Goal: Navigation & Orientation: Find specific page/section

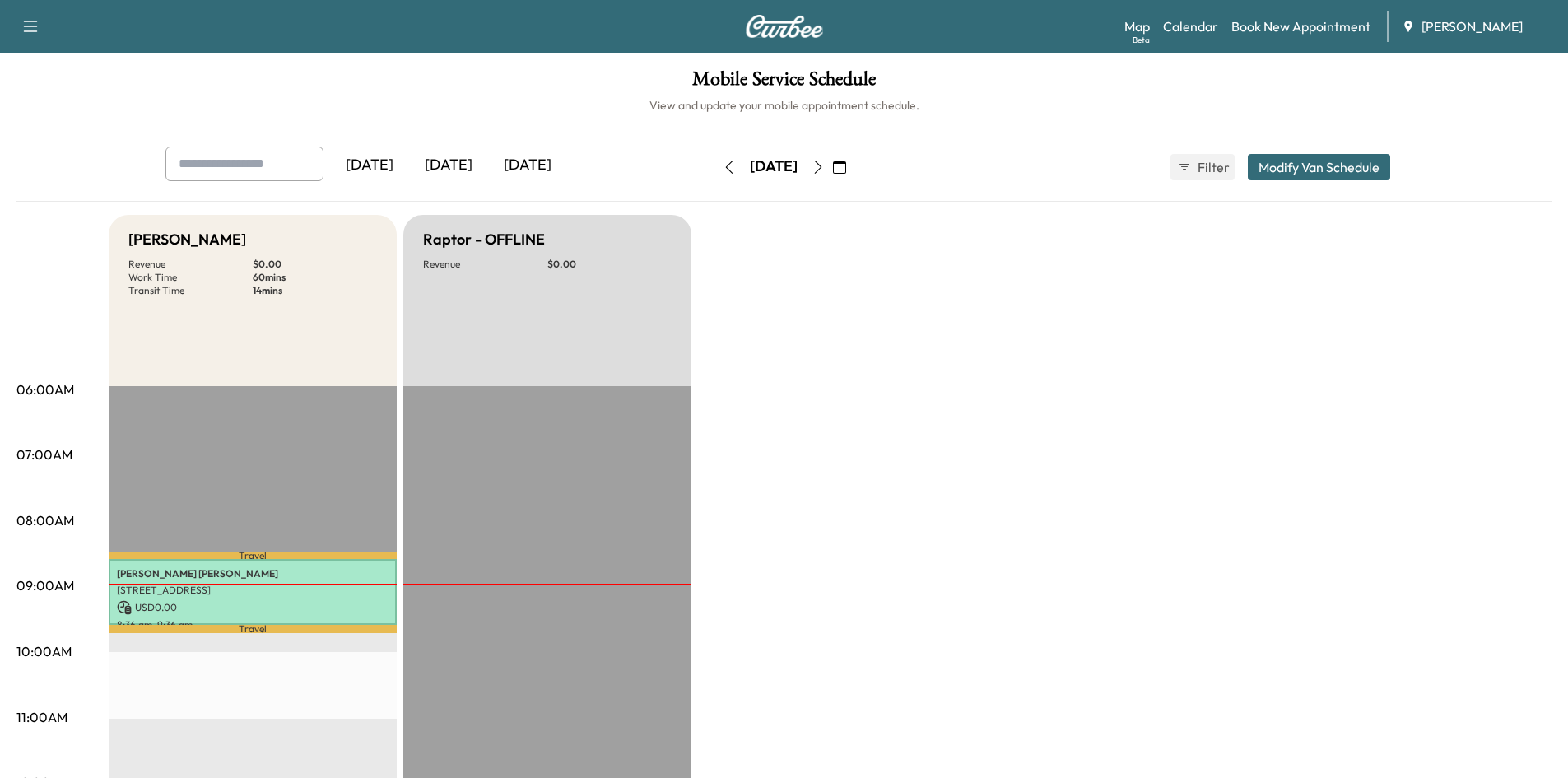
click at [846, 165] on icon "button" at bounding box center [840, 167] width 13 height 13
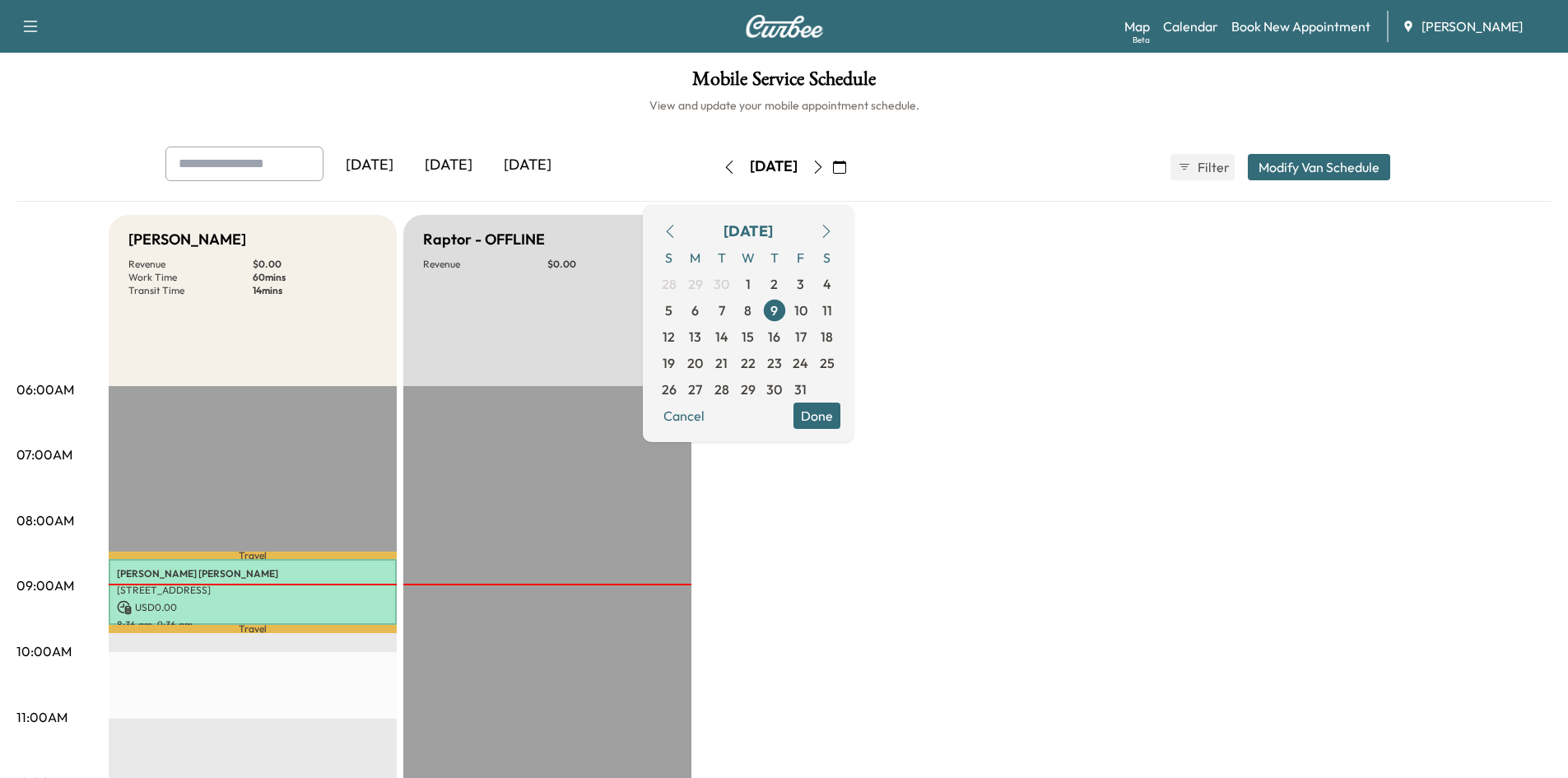
click at [676, 230] on icon "button" at bounding box center [670, 232] width 13 height 13
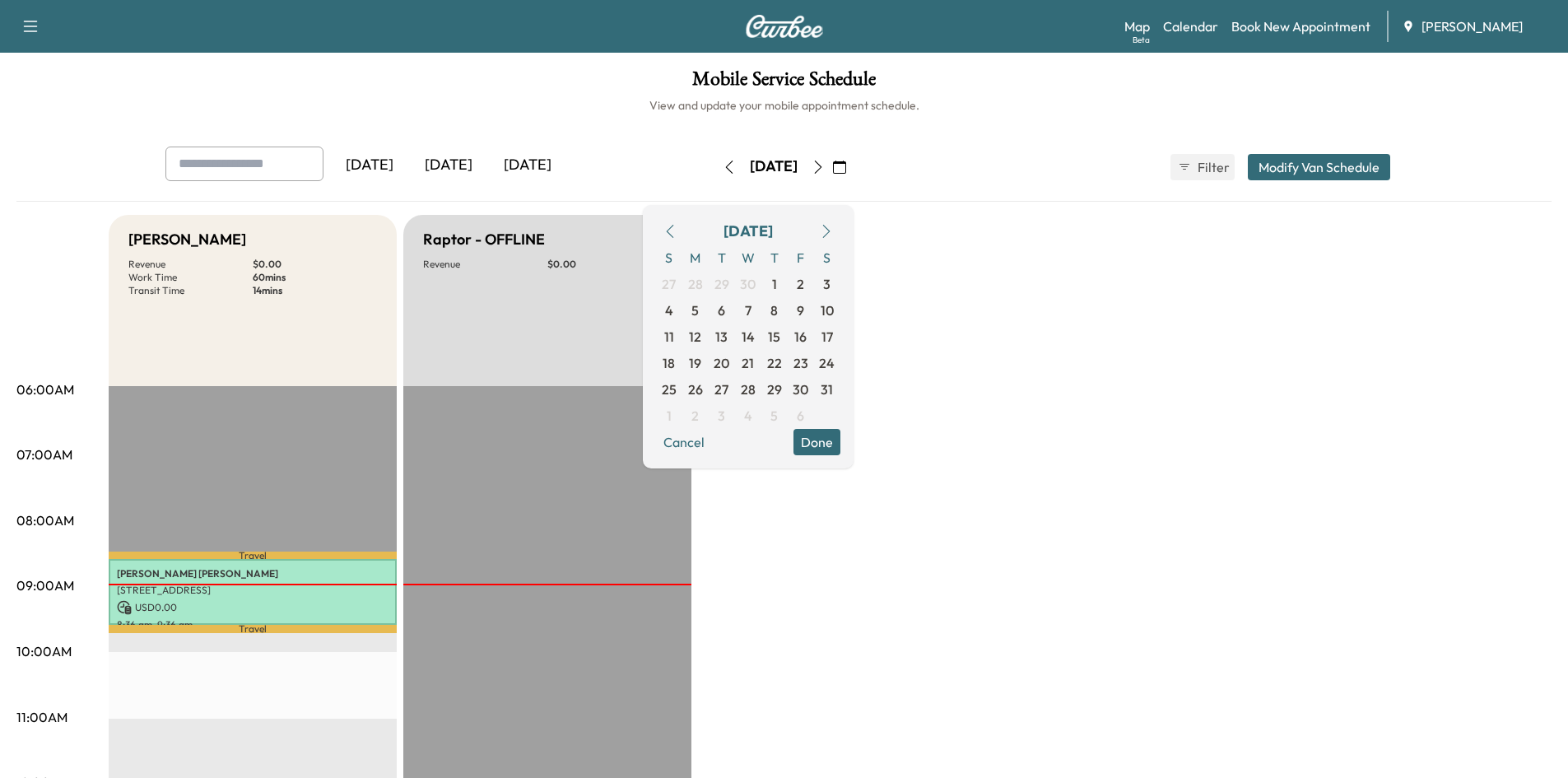
click at [676, 230] on icon "button" at bounding box center [670, 232] width 13 height 13
click at [676, 232] on icon "button" at bounding box center [670, 232] width 13 height 13
click at [676, 232] on icon "button" at bounding box center [670, 232] width 13 height 13
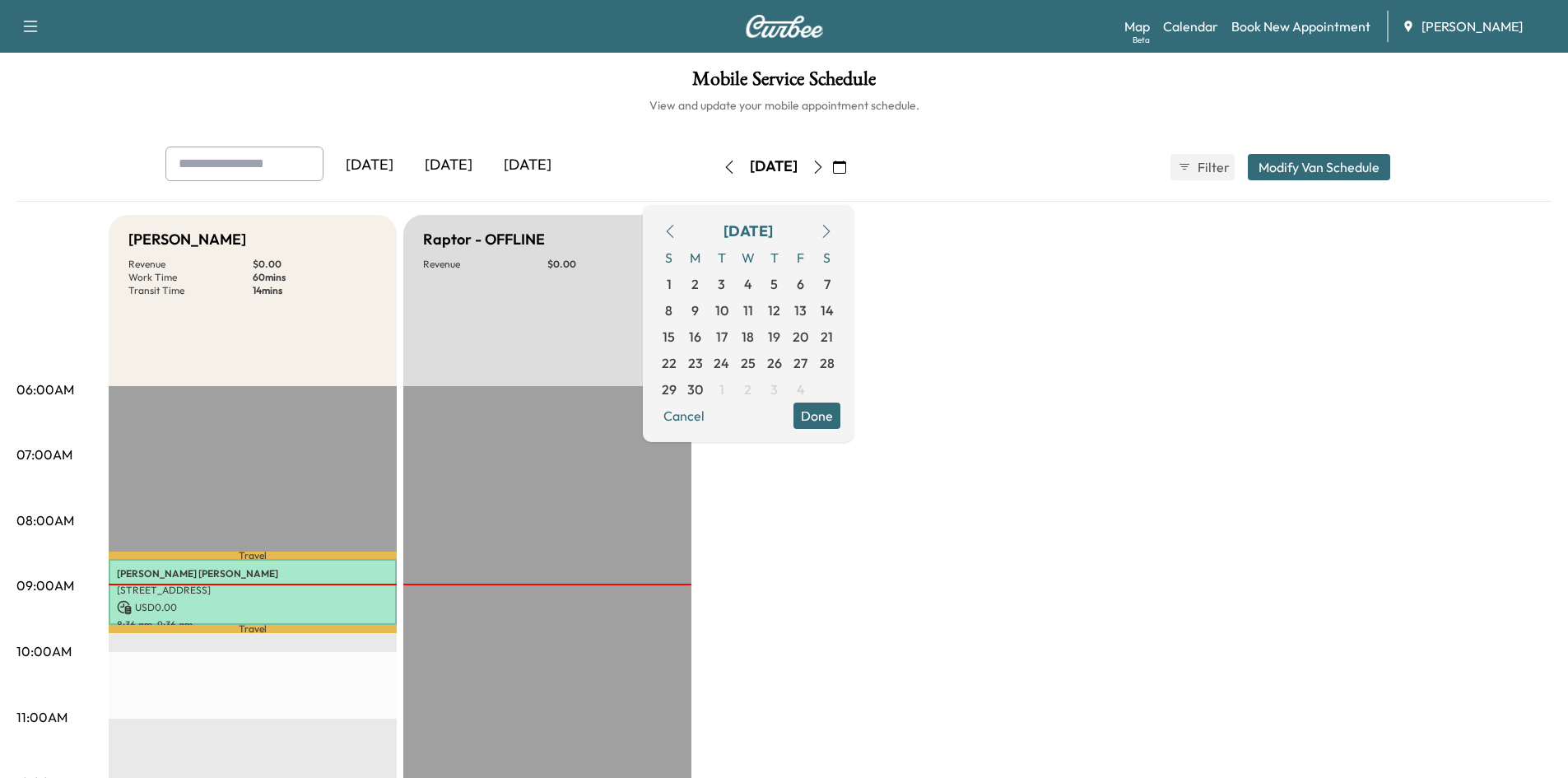
click at [676, 232] on icon "button" at bounding box center [670, 232] width 13 height 13
click at [833, 230] on icon "button" at bounding box center [826, 232] width 13 height 13
click at [729, 391] on span "29" at bounding box center [721, 389] width 15 height 20
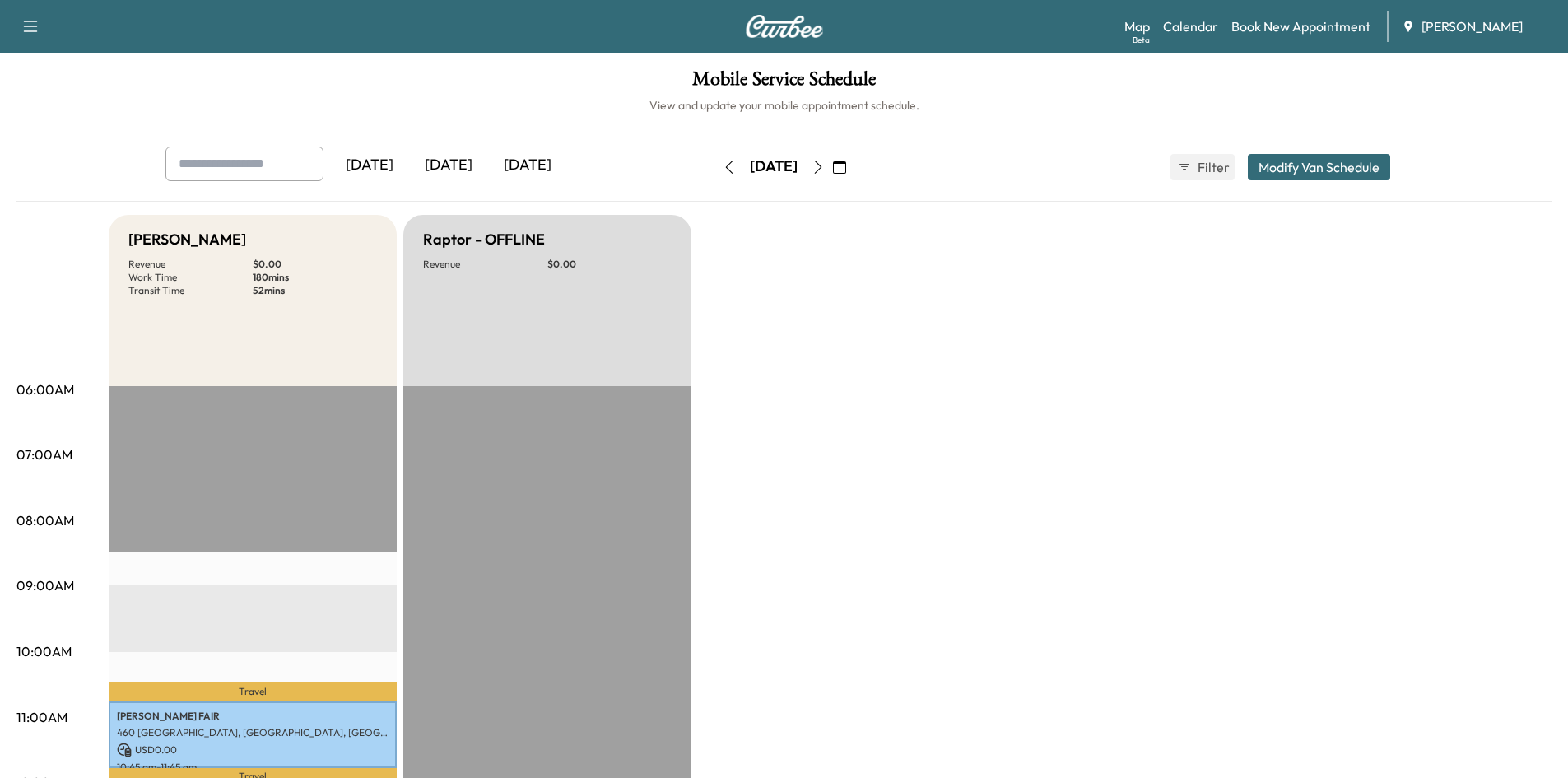
click at [846, 164] on icon "button" at bounding box center [840, 167] width 13 height 13
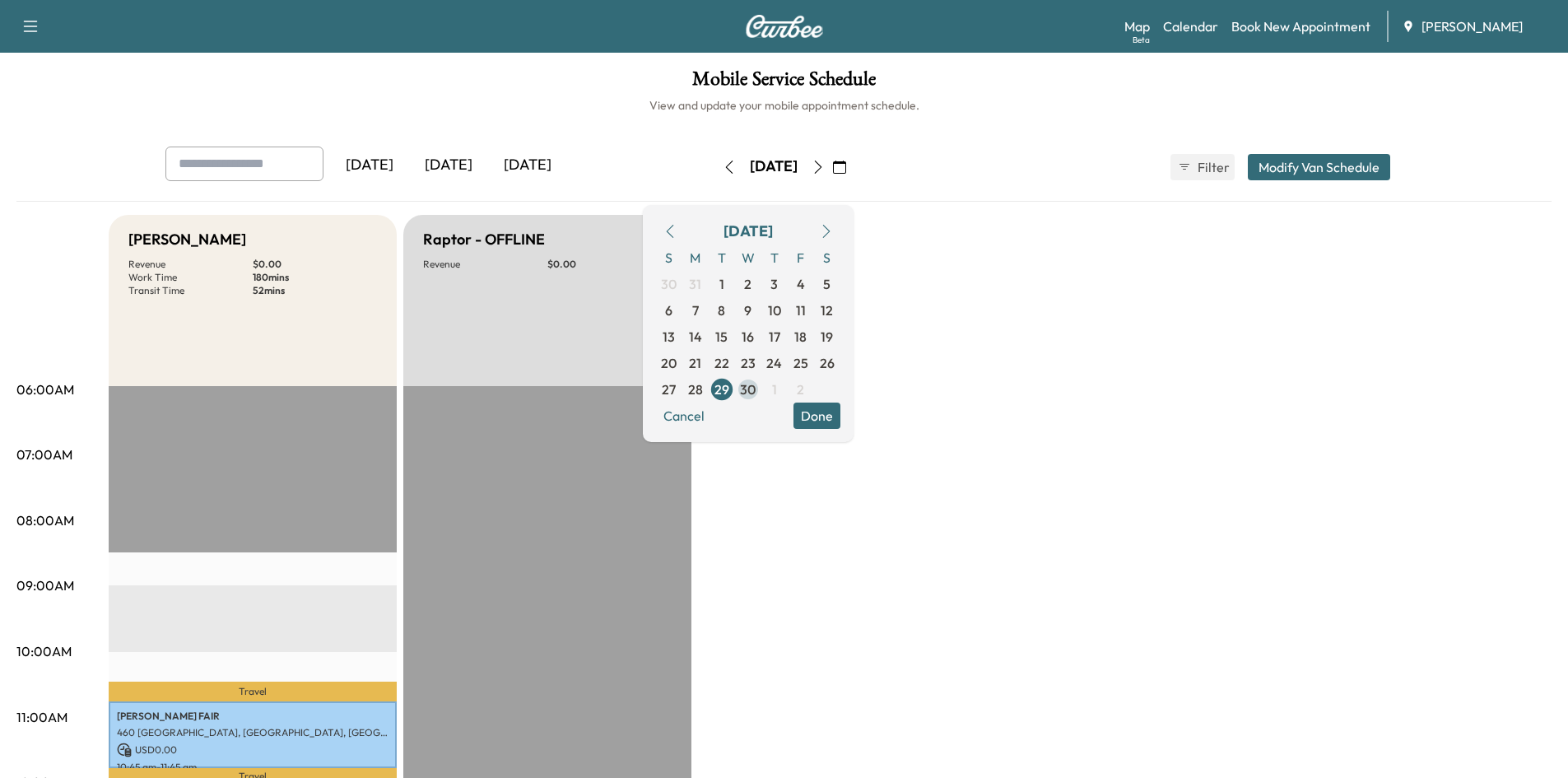
click at [756, 385] on span "30" at bounding box center [748, 389] width 16 height 20
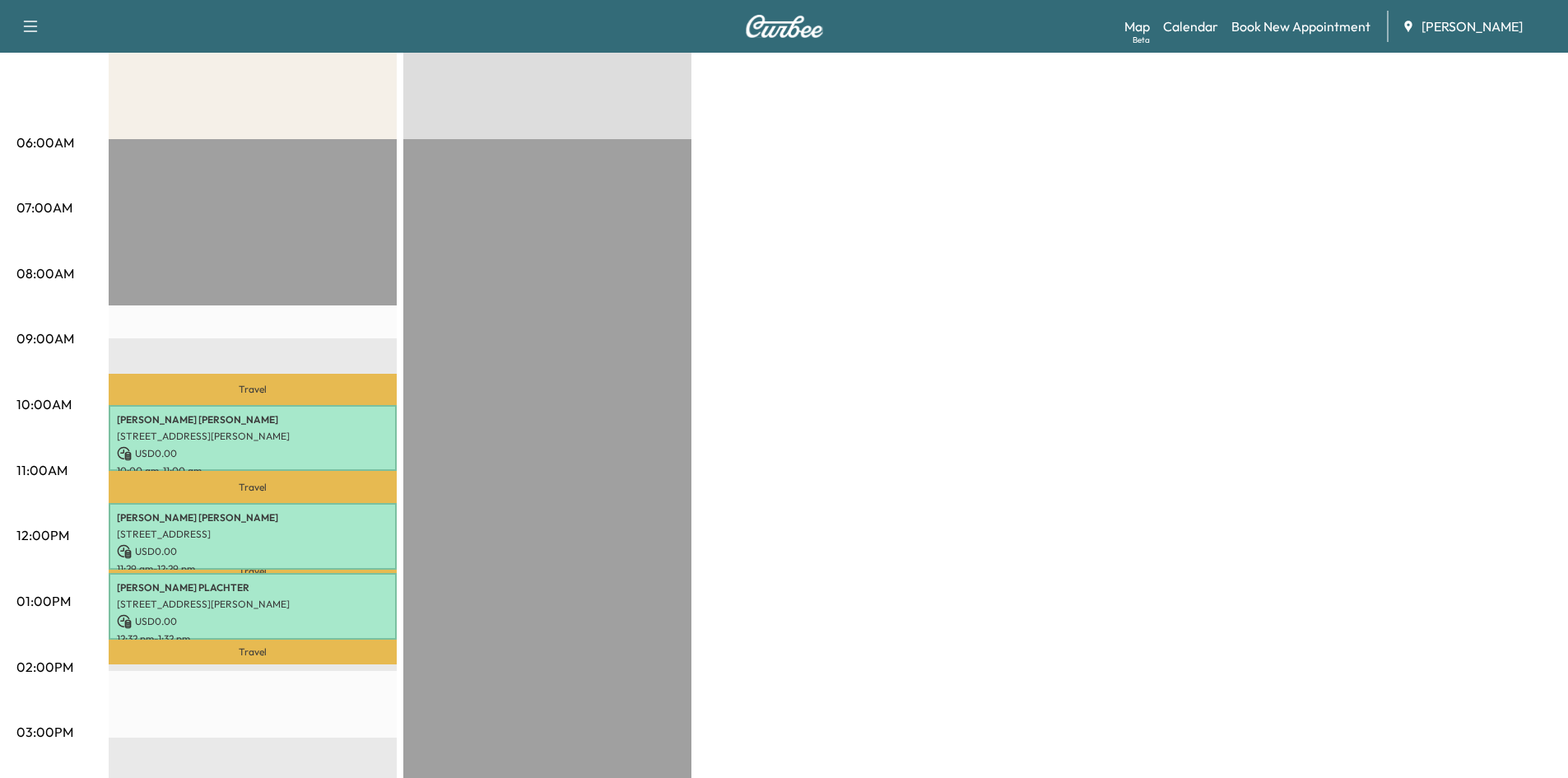
scroll to position [251, 0]
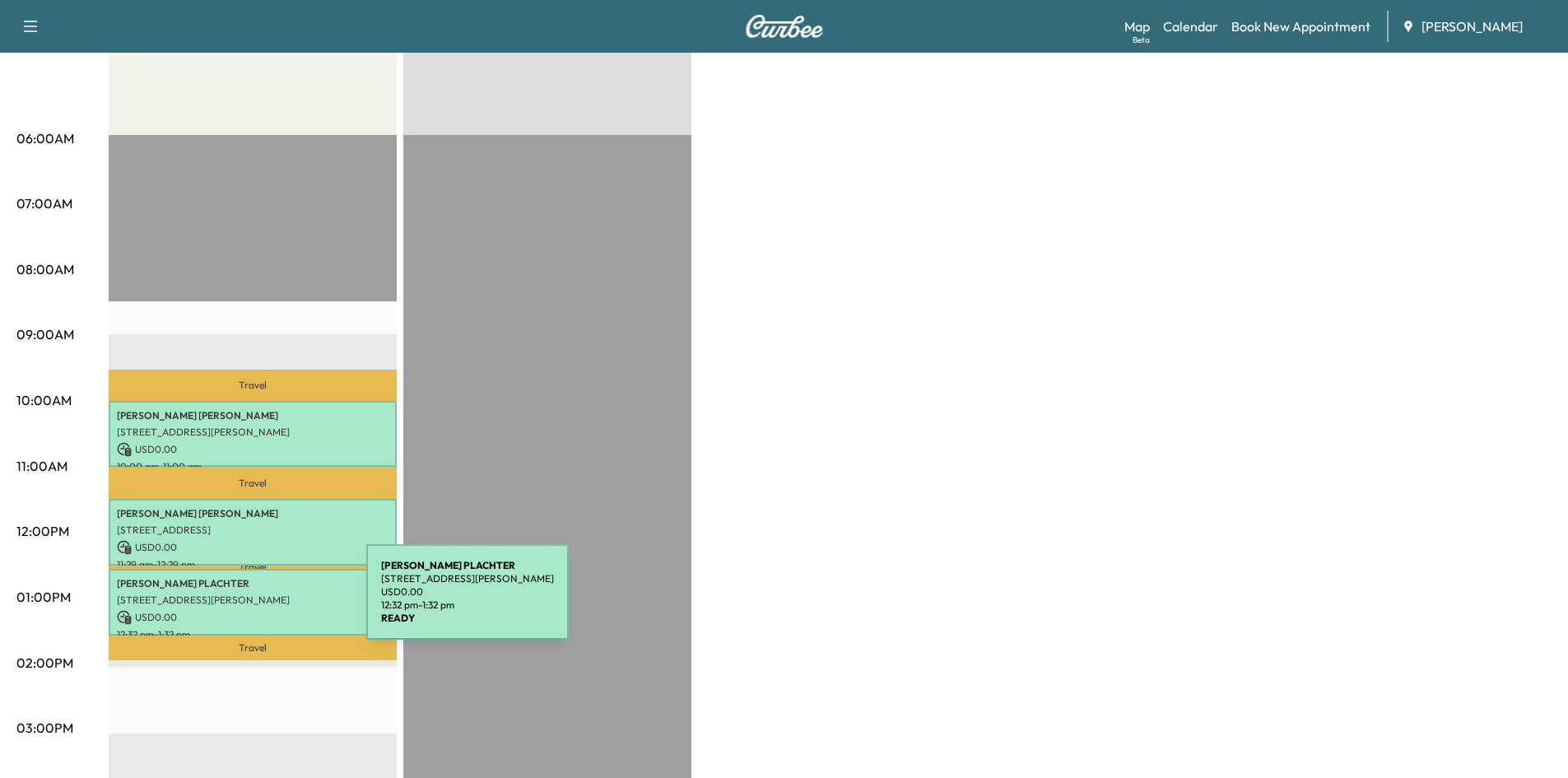
click at [242, 602] on p "[STREET_ADDRESS][PERSON_NAME]" at bounding box center [253, 600] width 272 height 13
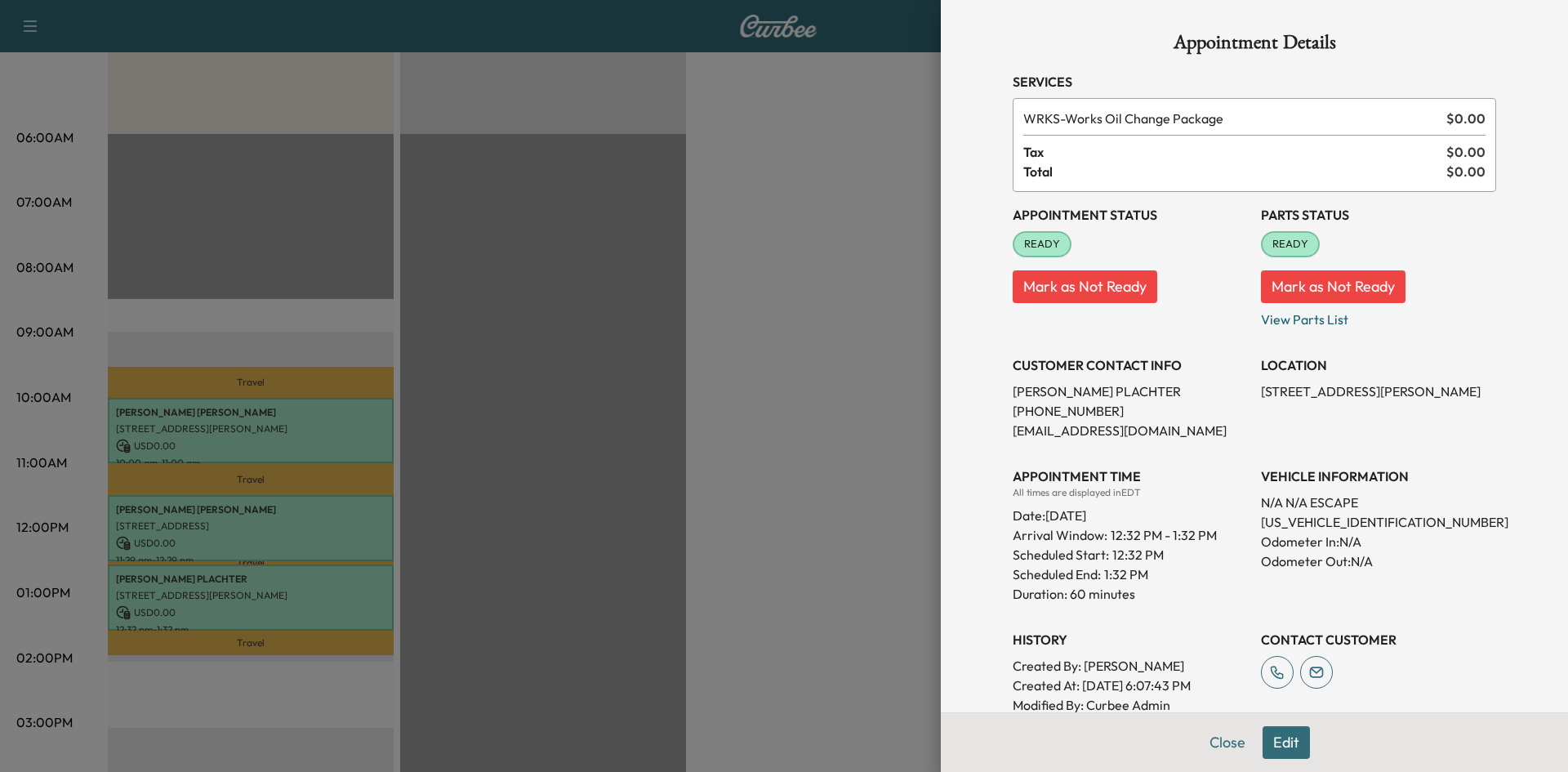
drag, startPoint x: 1221, startPoint y: 741, endPoint x: 1223, endPoint y: 708, distance: 33.1
click at [1224, 717] on div "Close Edit" at bounding box center [1254, 742] width 627 height 60
click at [1217, 734] on button "Close" at bounding box center [1227, 742] width 57 height 32
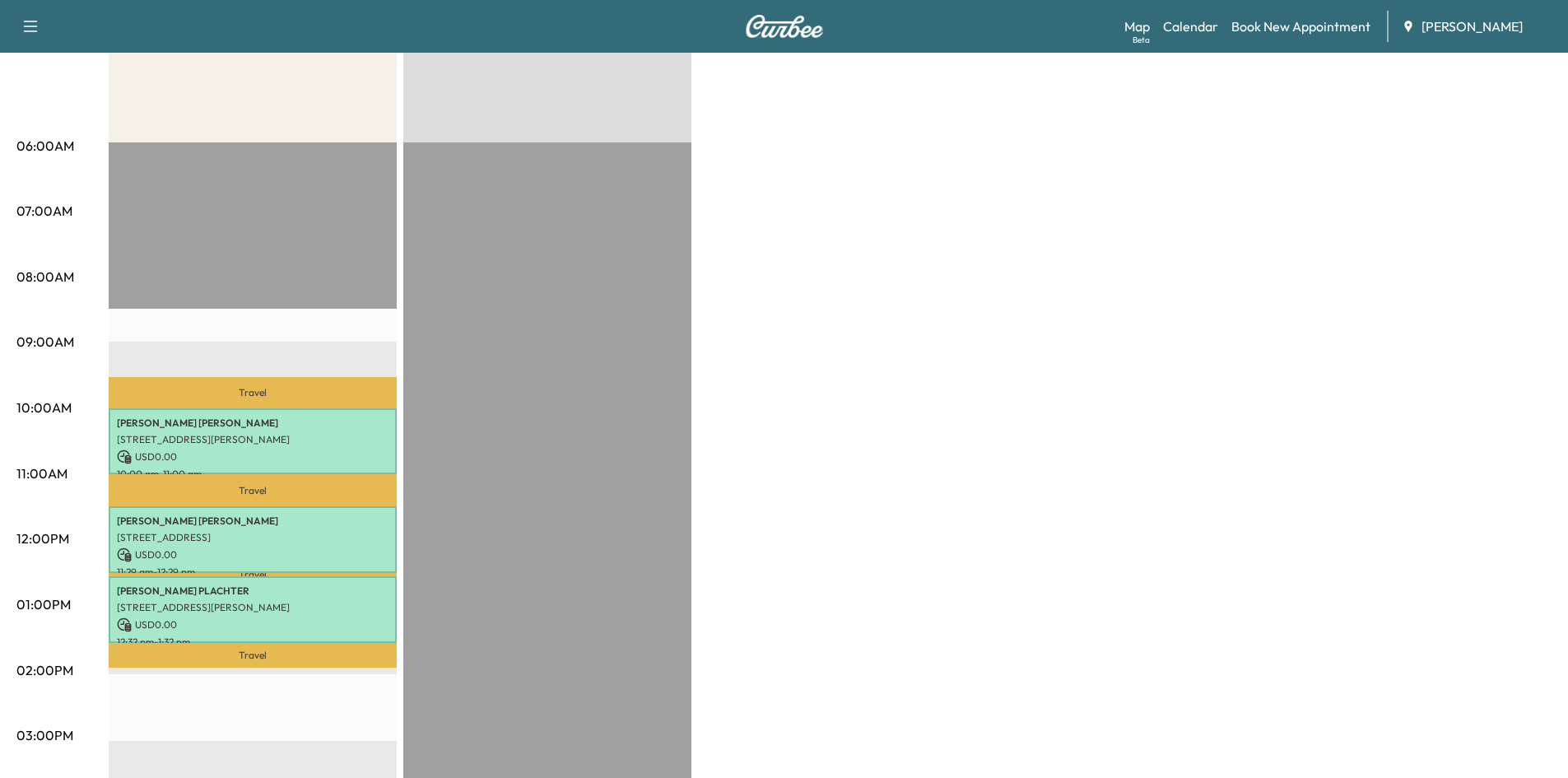
scroll to position [0, 0]
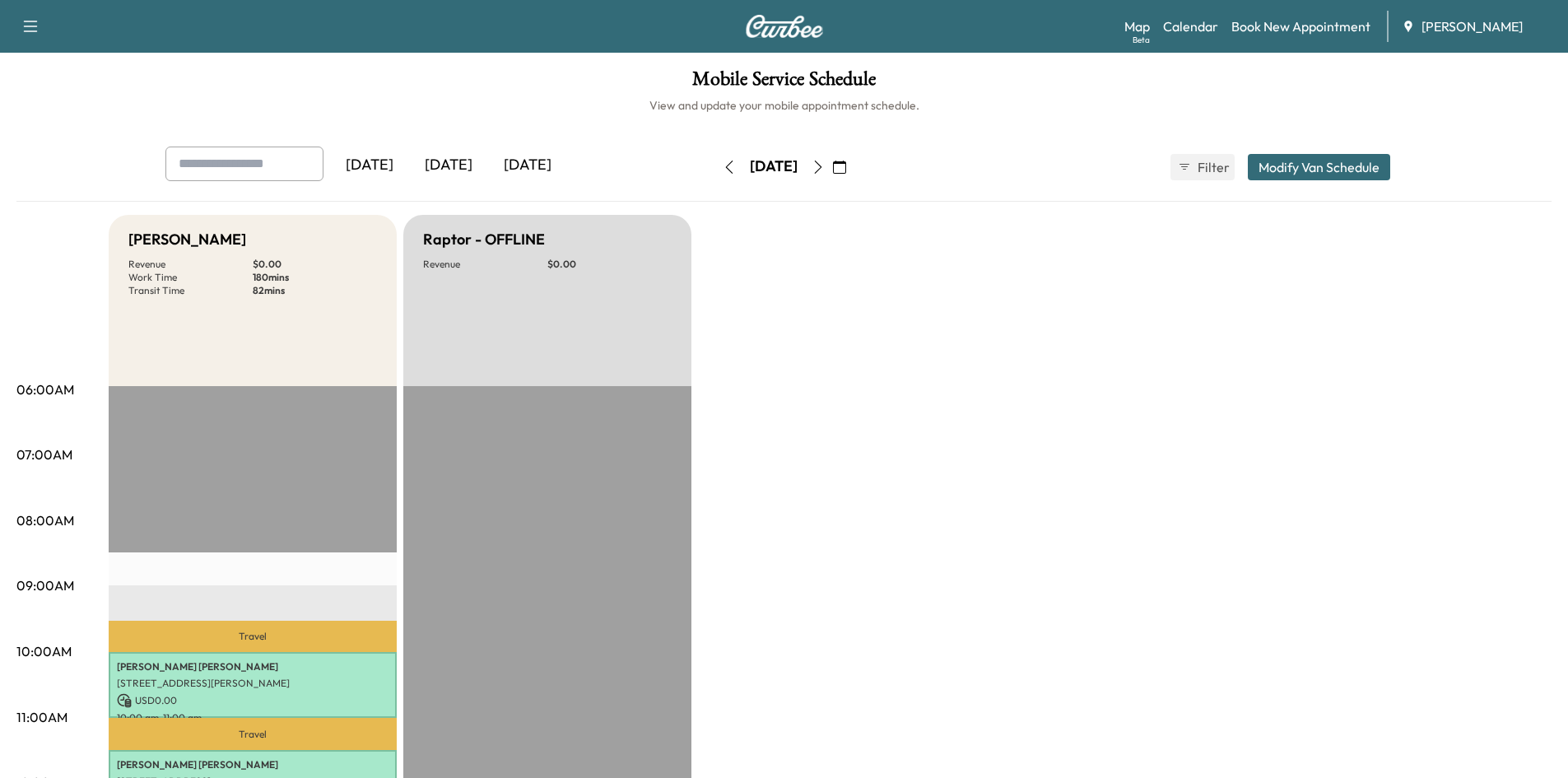
click at [846, 167] on icon "button" at bounding box center [840, 167] width 13 height 13
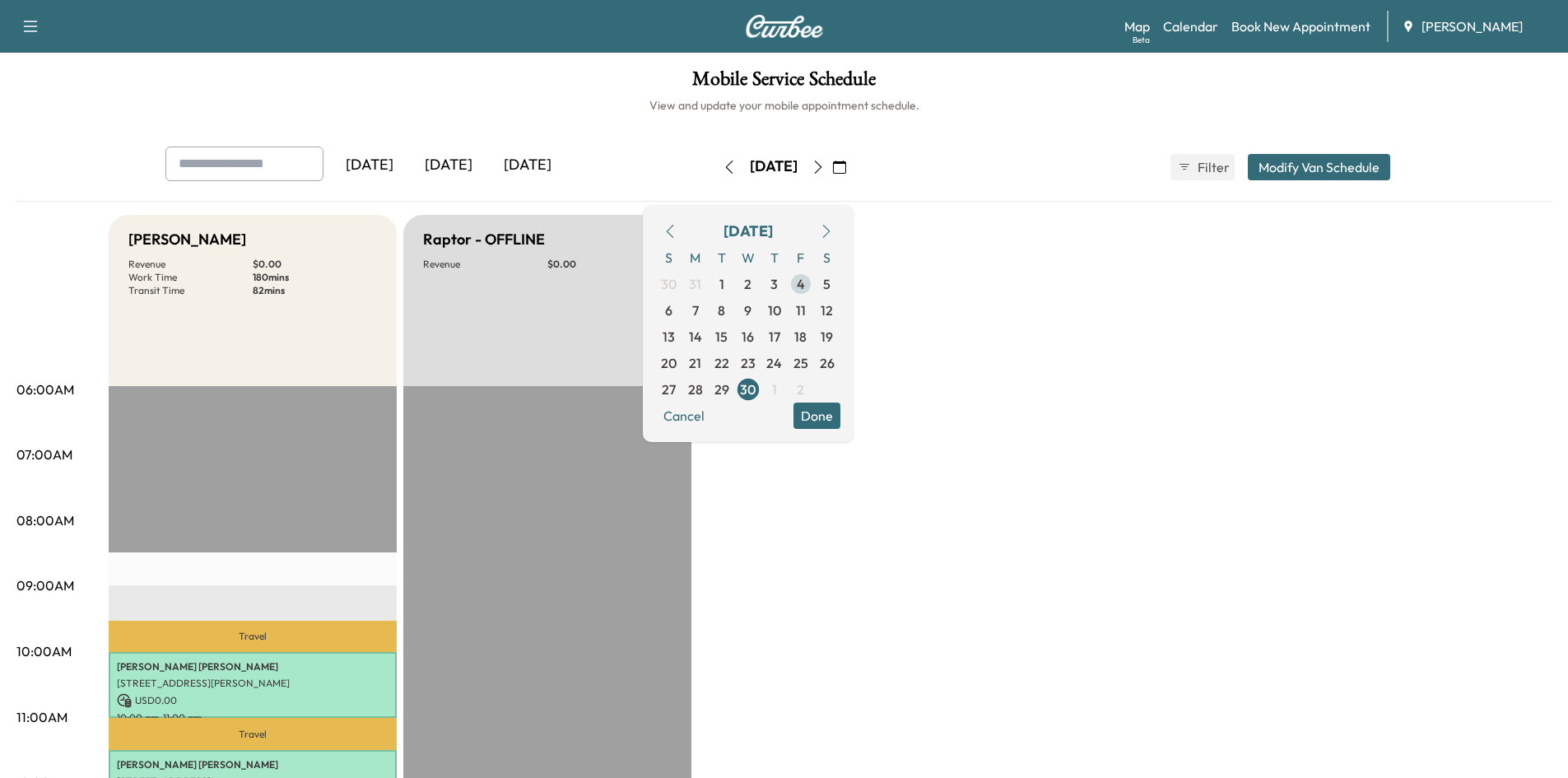
click at [805, 281] on span "4" at bounding box center [801, 285] width 8 height 20
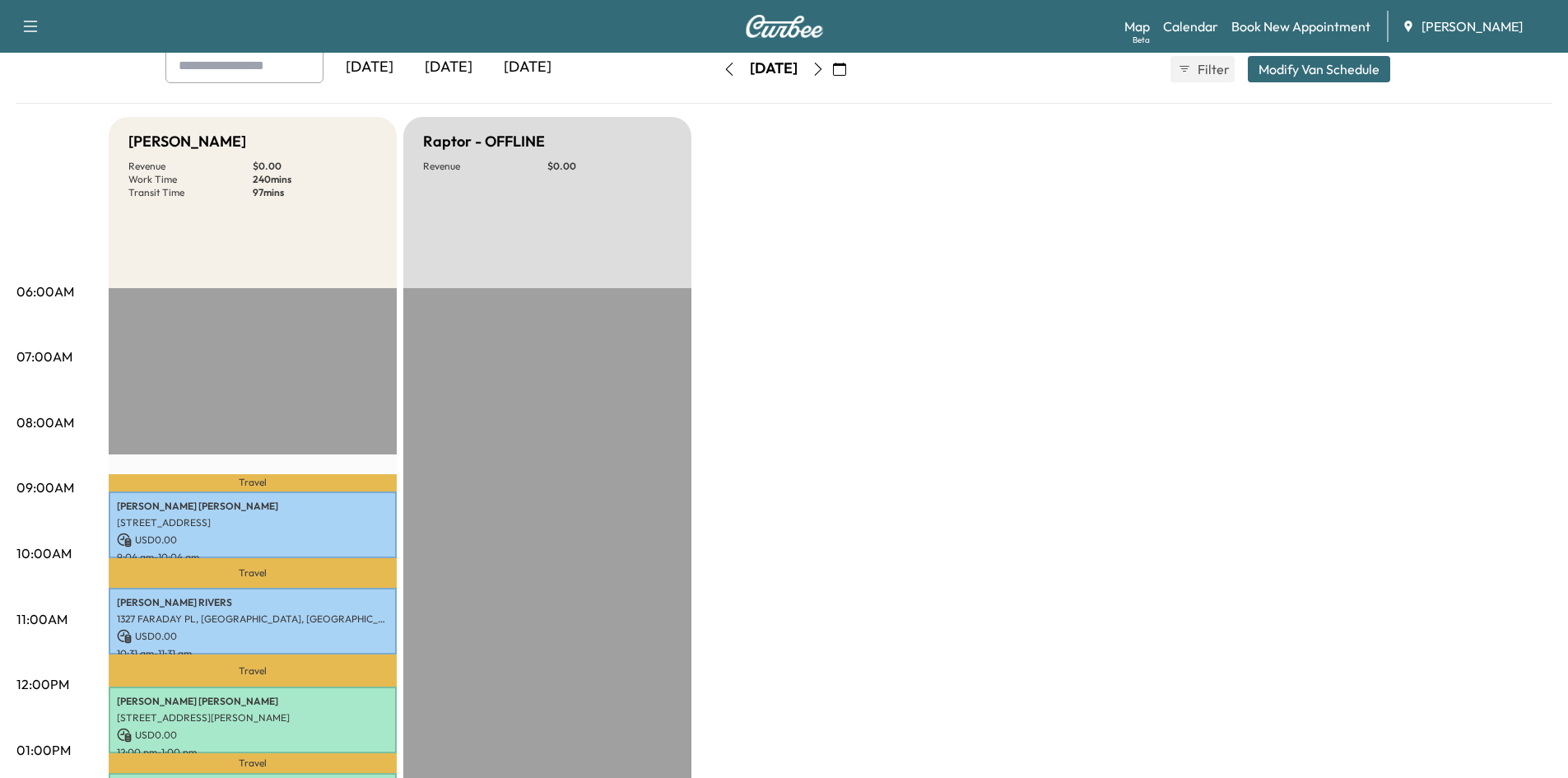
scroll to position [108, 0]
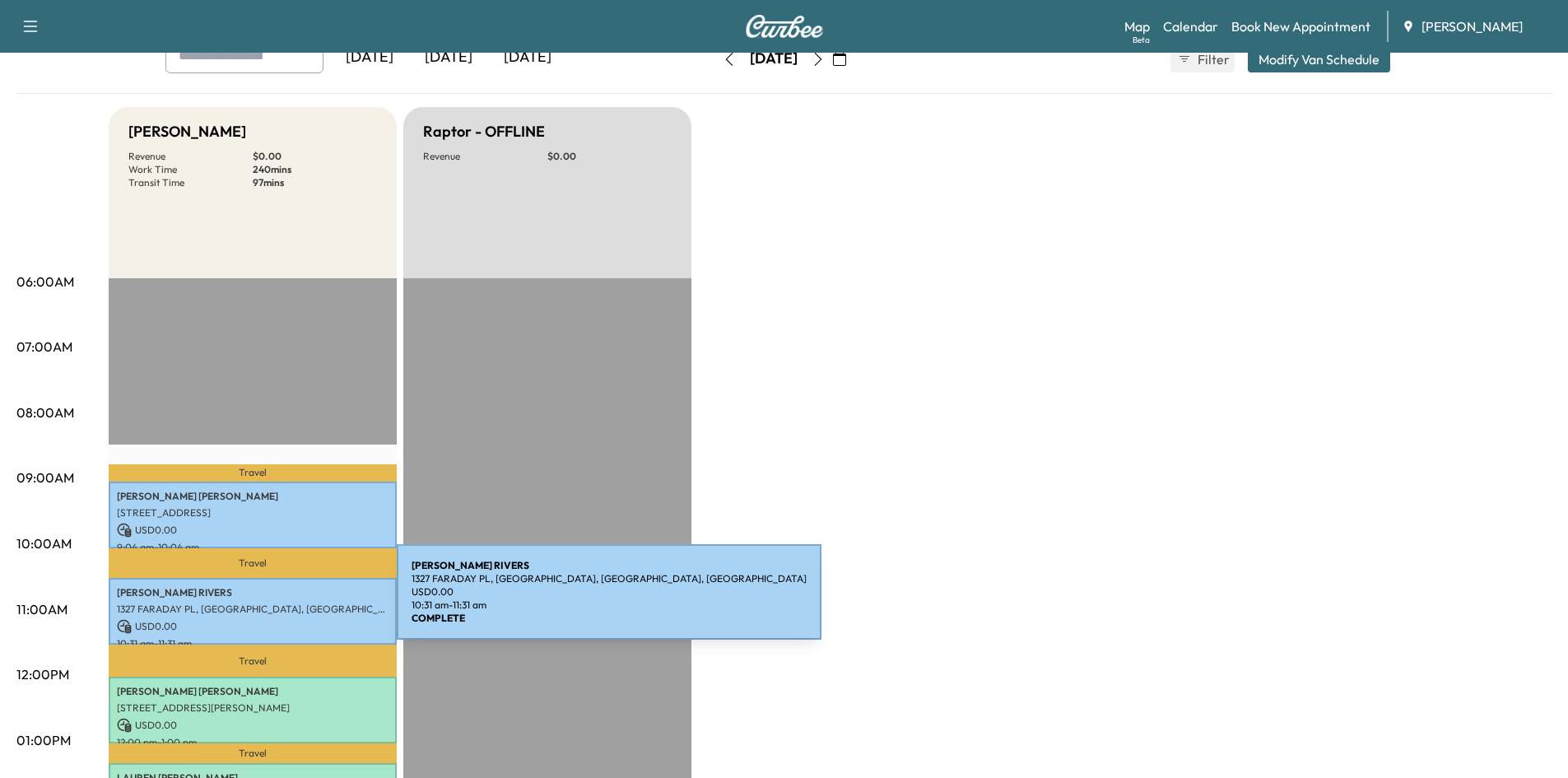
click at [273, 603] on p "1327 FARADAY PL, [GEOGRAPHIC_DATA], [GEOGRAPHIC_DATA], [GEOGRAPHIC_DATA]" at bounding box center [253, 609] width 272 height 13
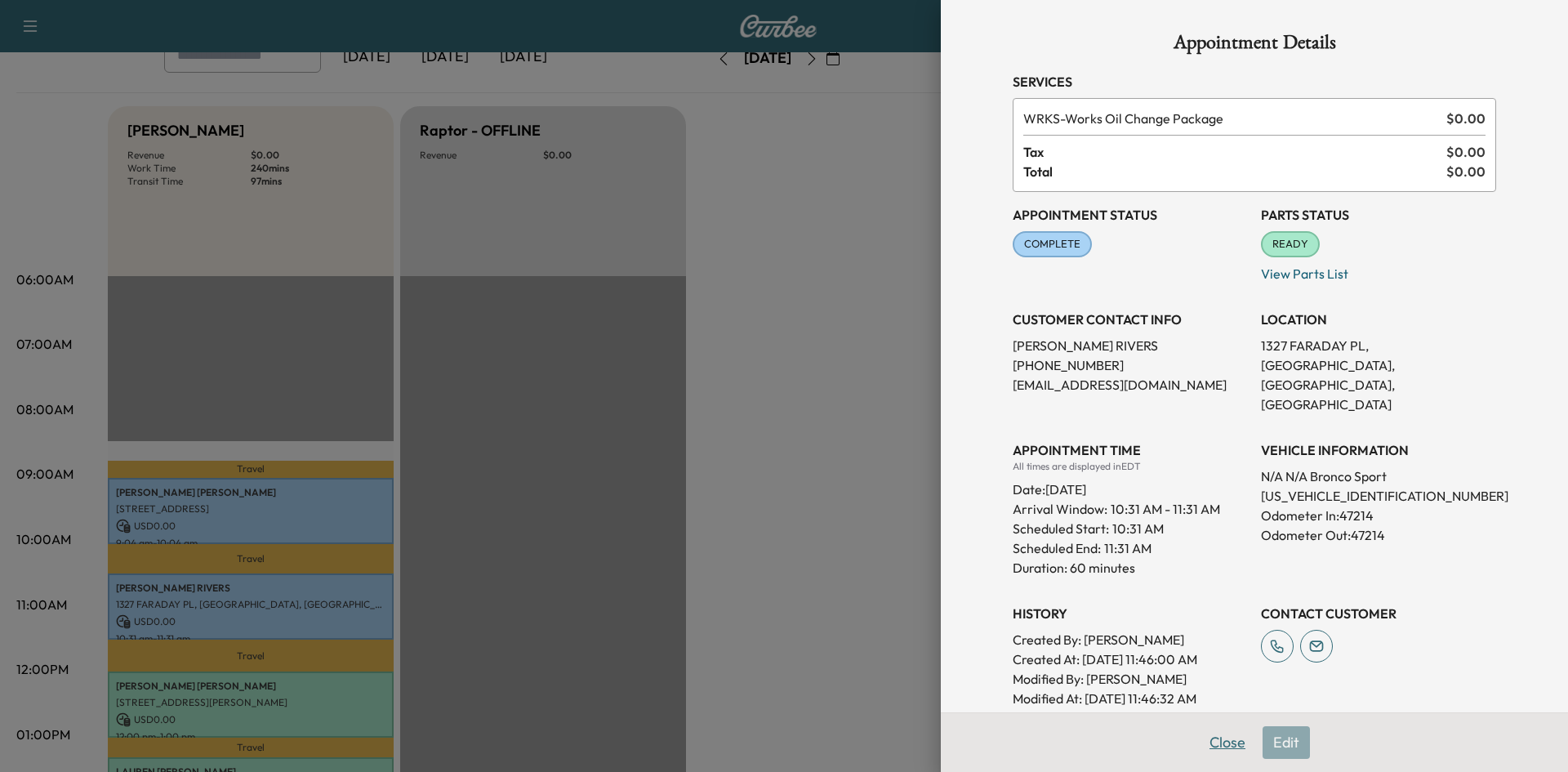
click at [1217, 746] on button "Close" at bounding box center [1227, 742] width 57 height 32
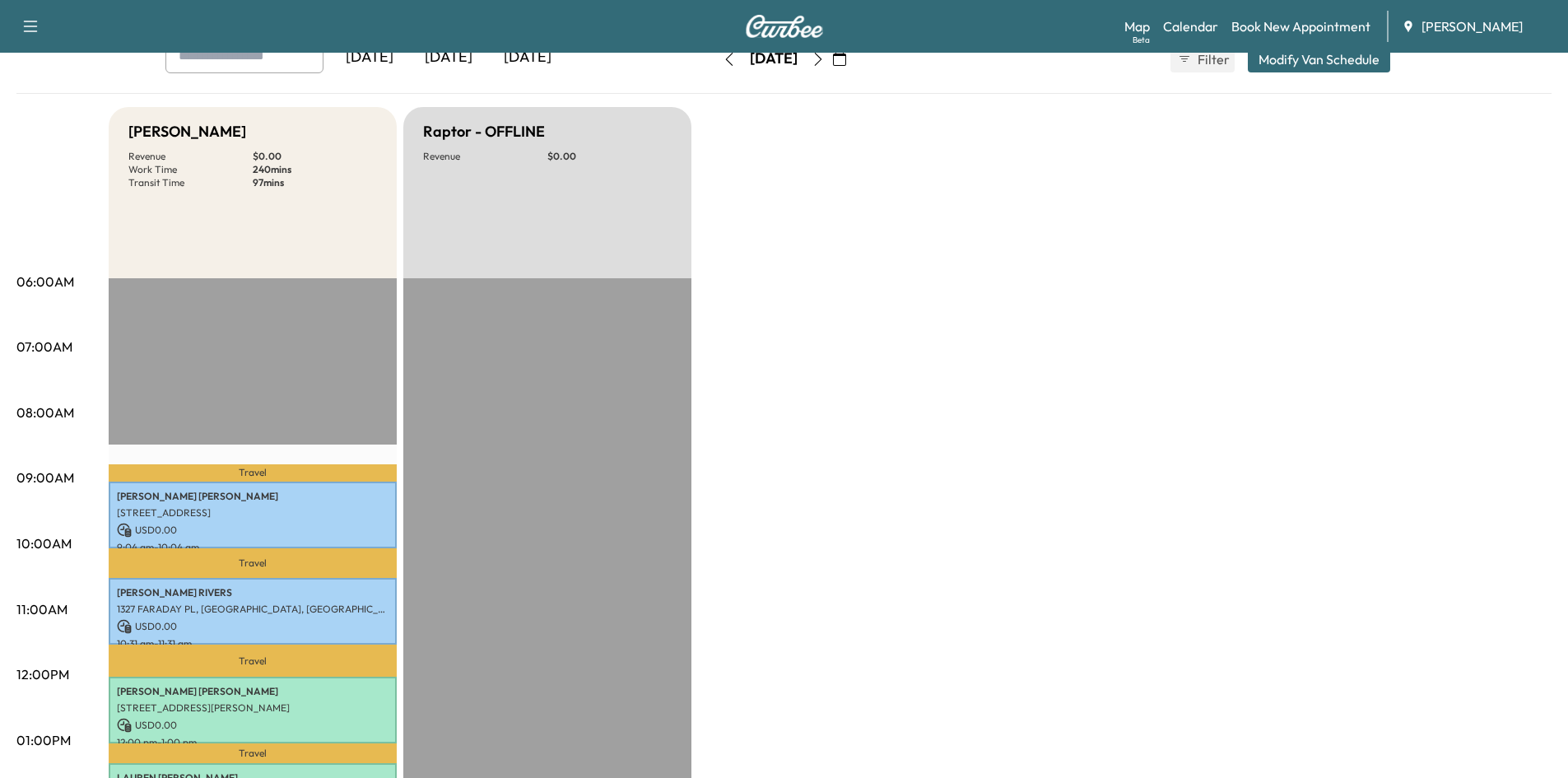
scroll to position [0, 0]
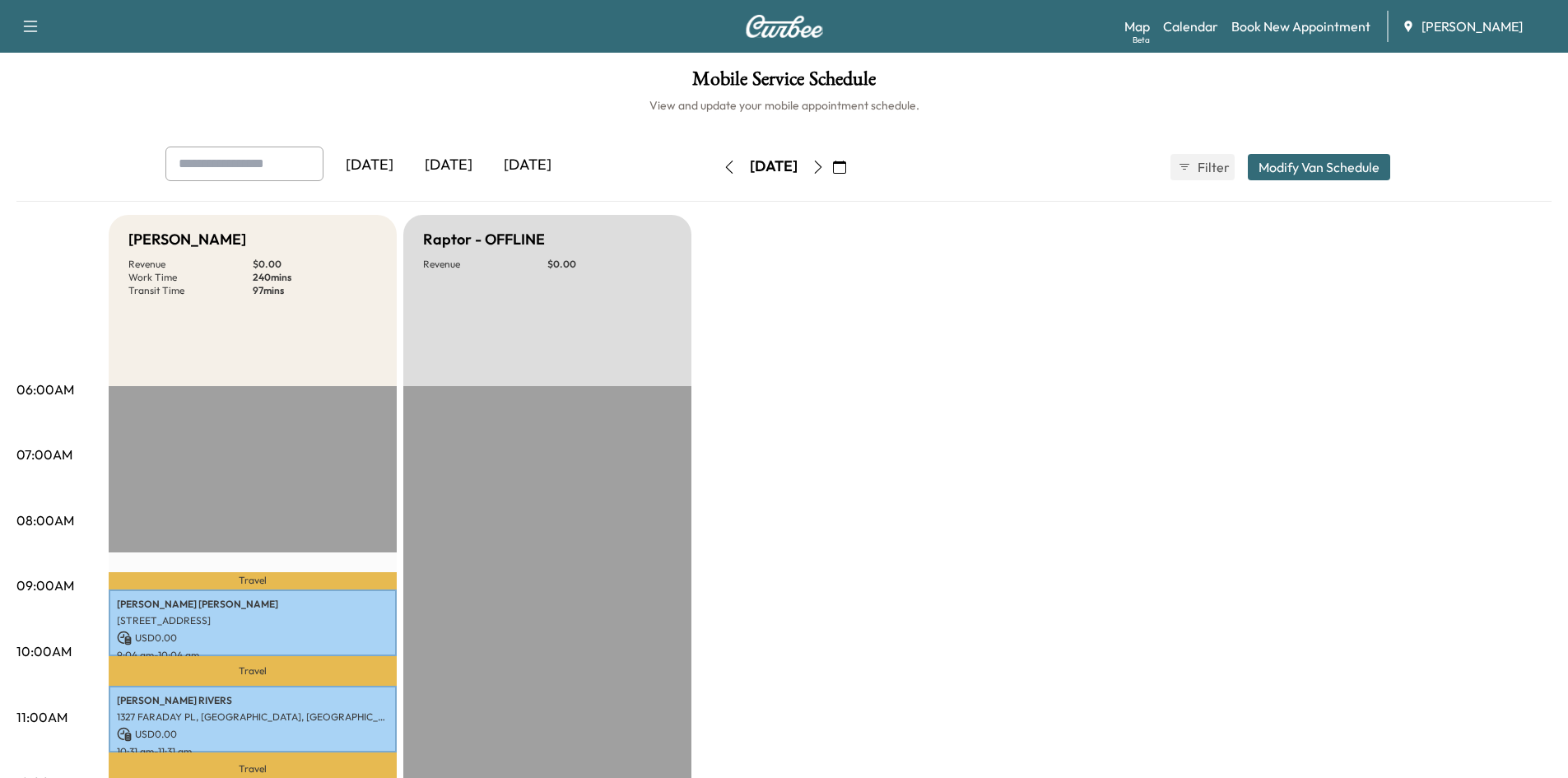
click at [846, 162] on icon "button" at bounding box center [840, 167] width 13 height 13
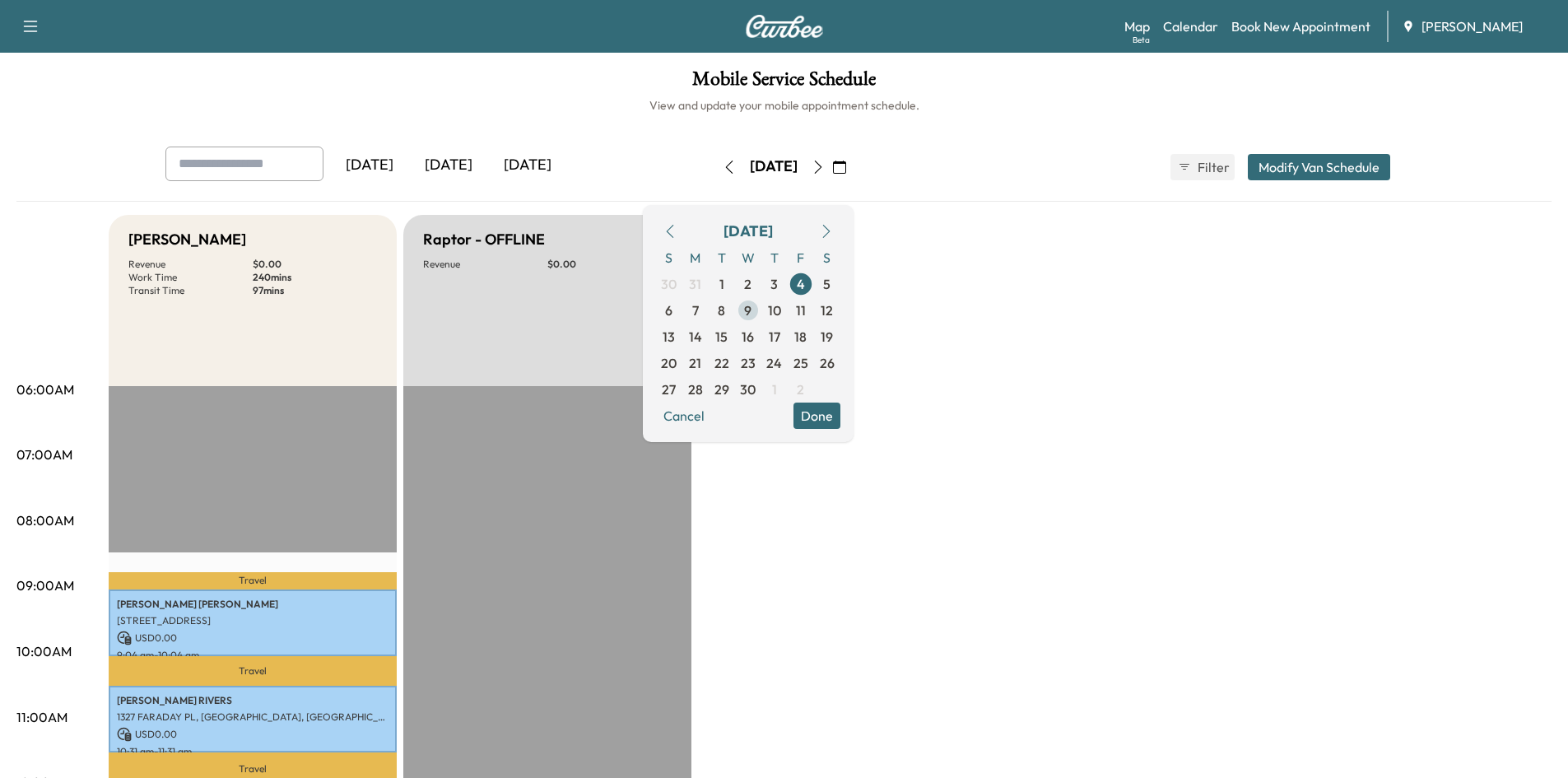
click at [752, 311] on span "9" at bounding box center [748, 311] width 8 height 20
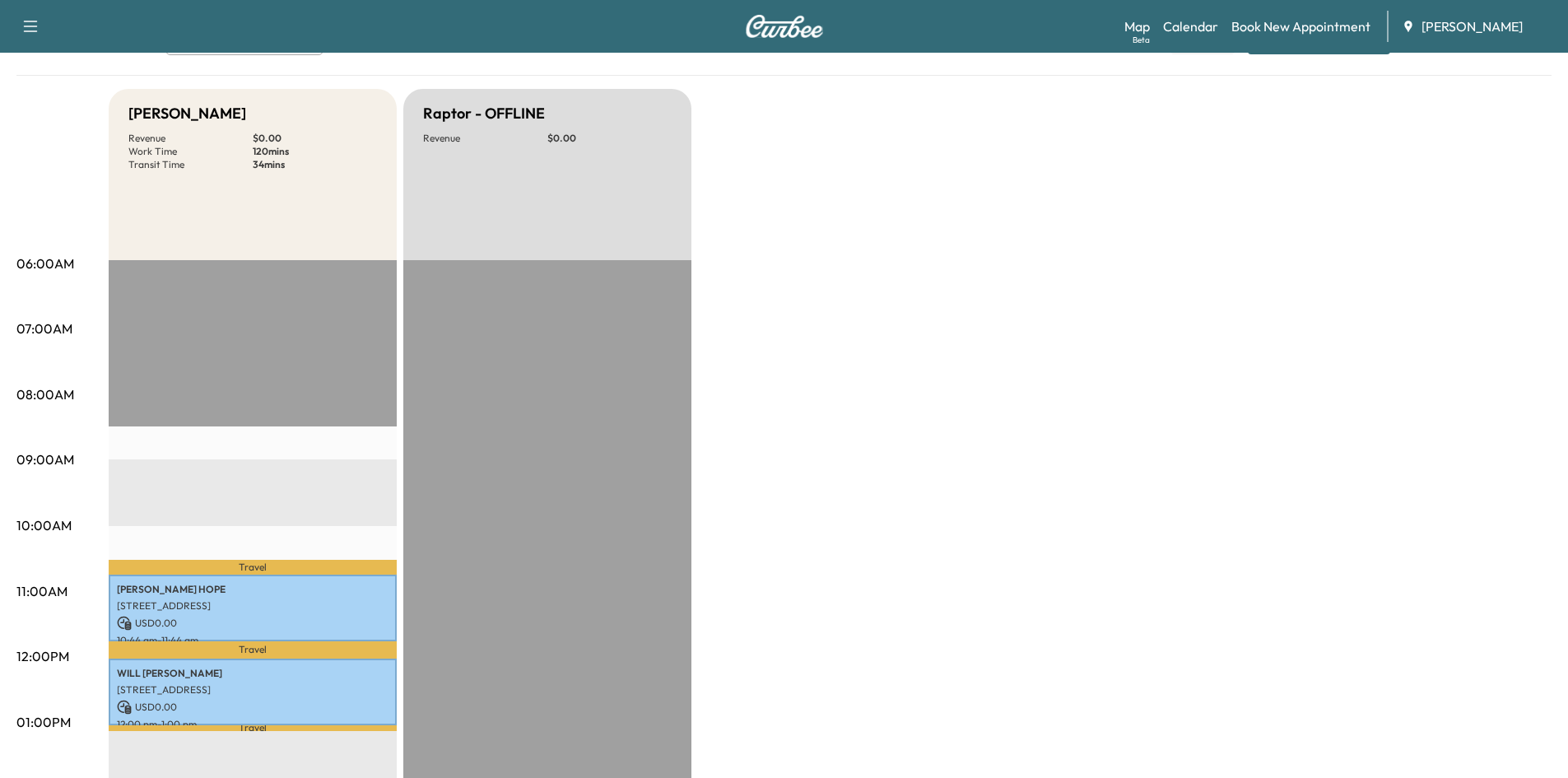
scroll to position [156, 0]
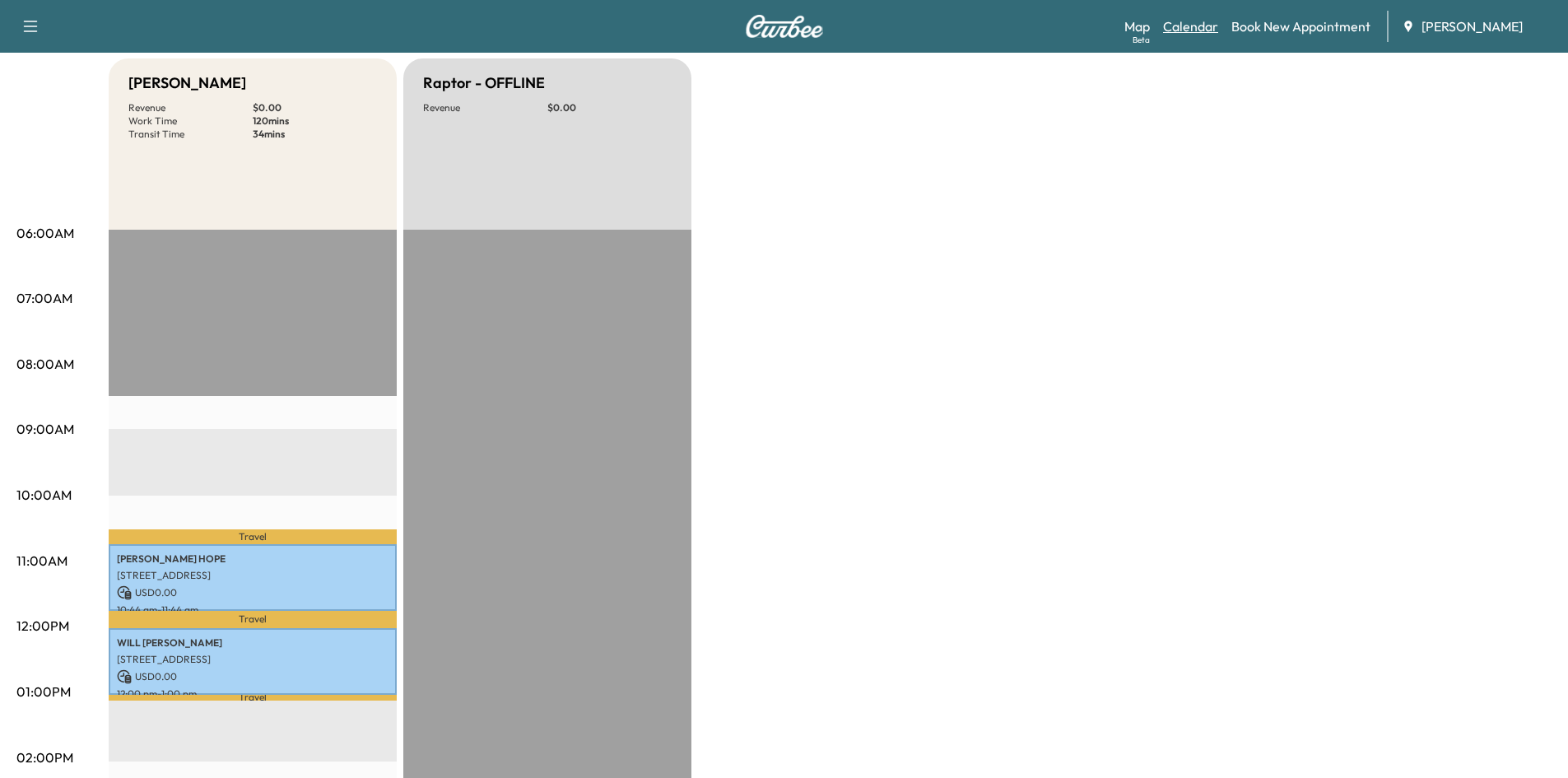
click at [1190, 23] on link "Calendar" at bounding box center [1190, 27] width 55 height 20
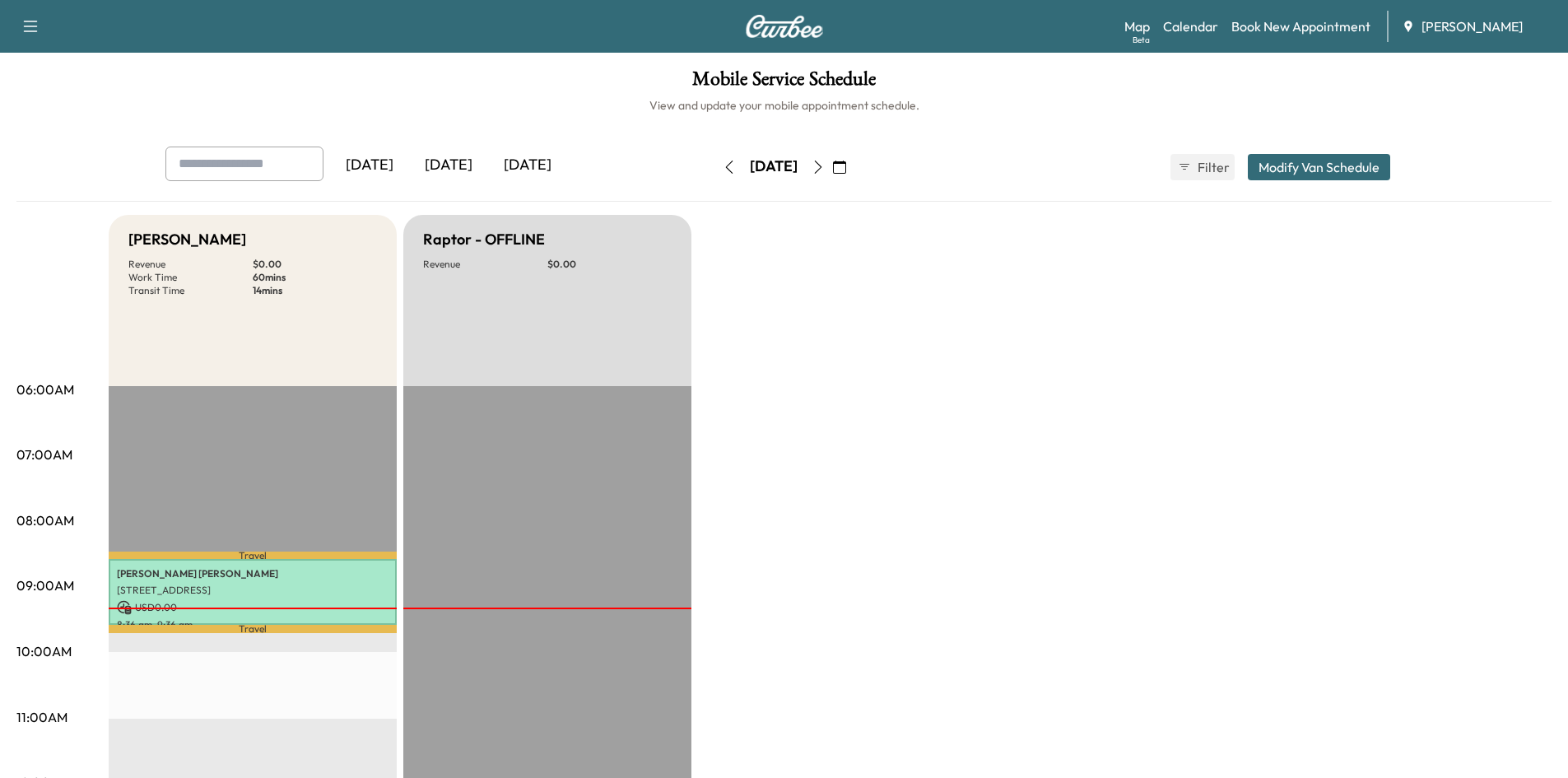
click at [825, 166] on icon "button" at bounding box center [818, 167] width 13 height 13
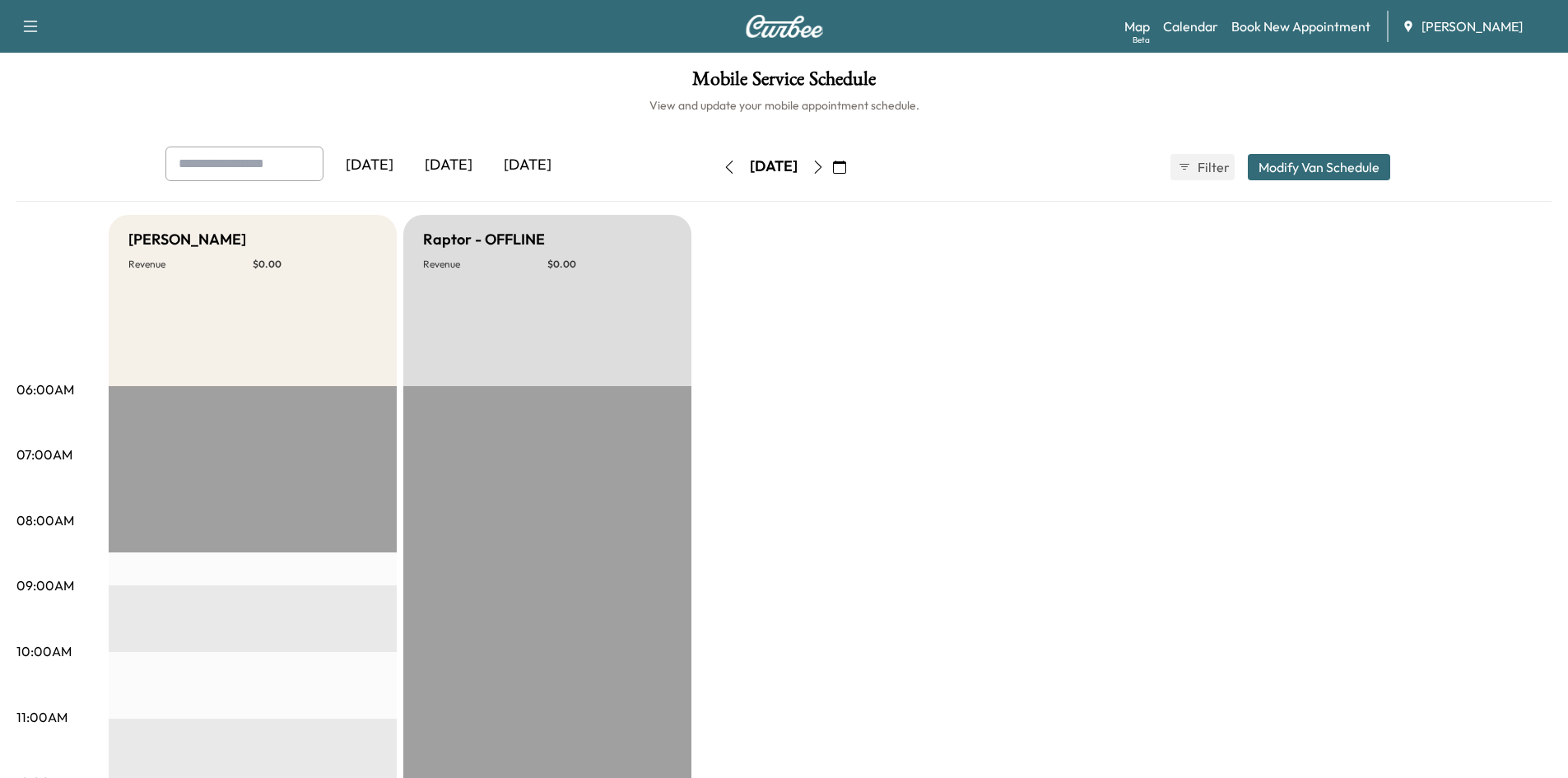
click at [846, 168] on icon "button" at bounding box center [840, 167] width 13 height 13
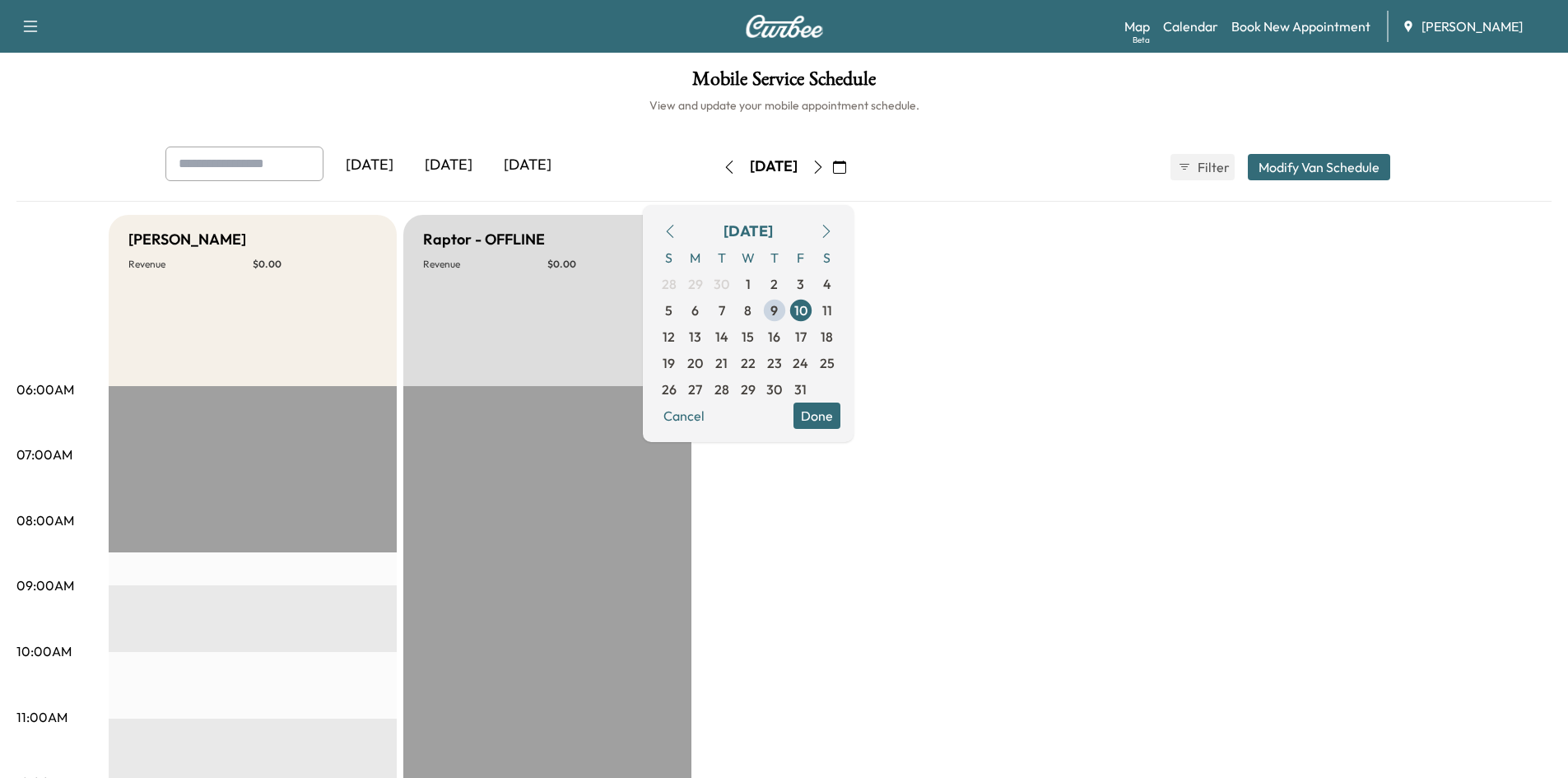
click at [676, 230] on icon "button" at bounding box center [670, 232] width 13 height 13
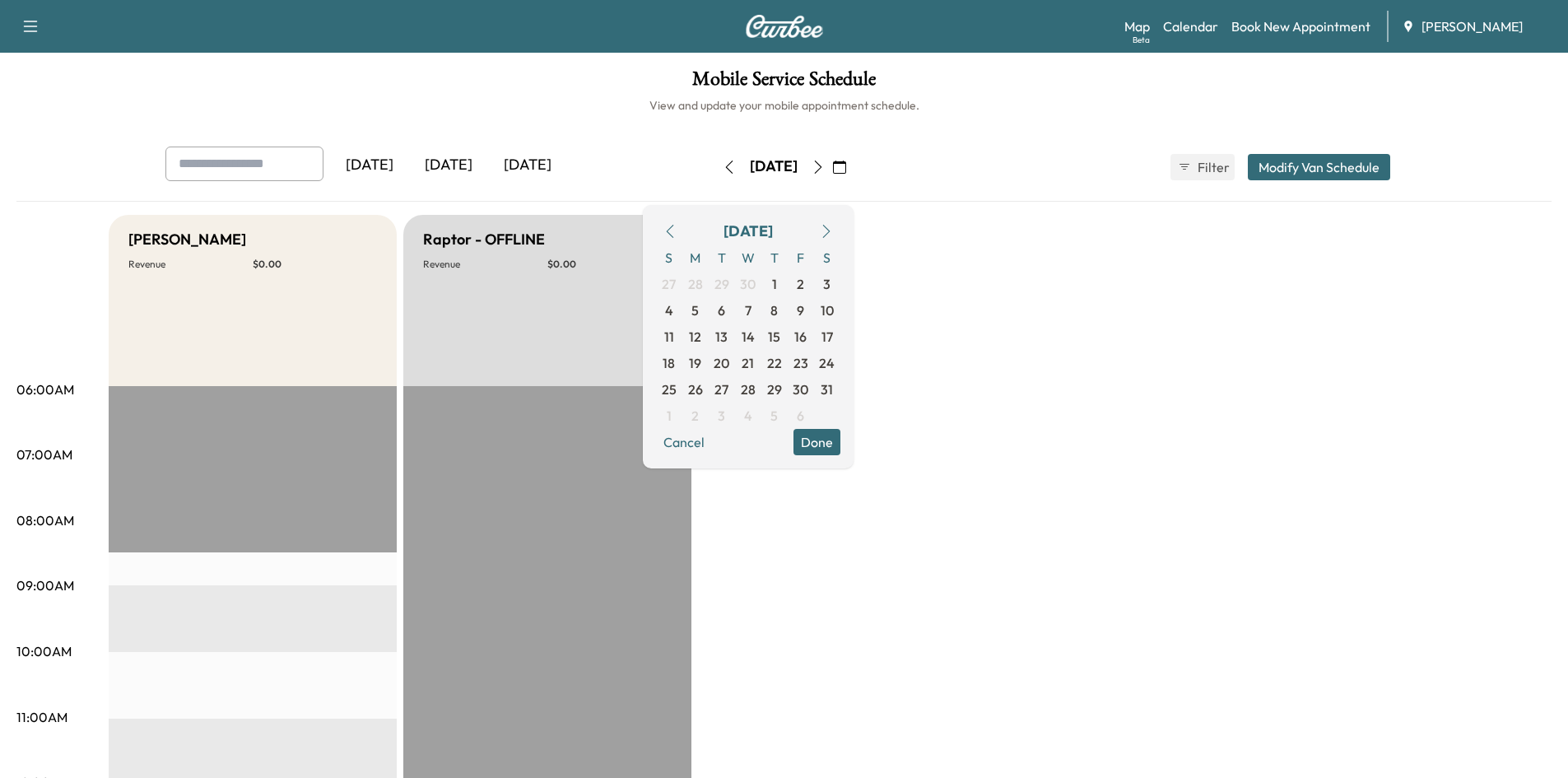
click at [676, 230] on icon "button" at bounding box center [670, 232] width 13 height 13
click at [676, 229] on icon "button" at bounding box center [670, 232] width 13 height 13
click at [833, 227] on icon "button" at bounding box center [826, 232] width 13 height 13
click at [701, 332] on span "12" at bounding box center [695, 337] width 13 height 20
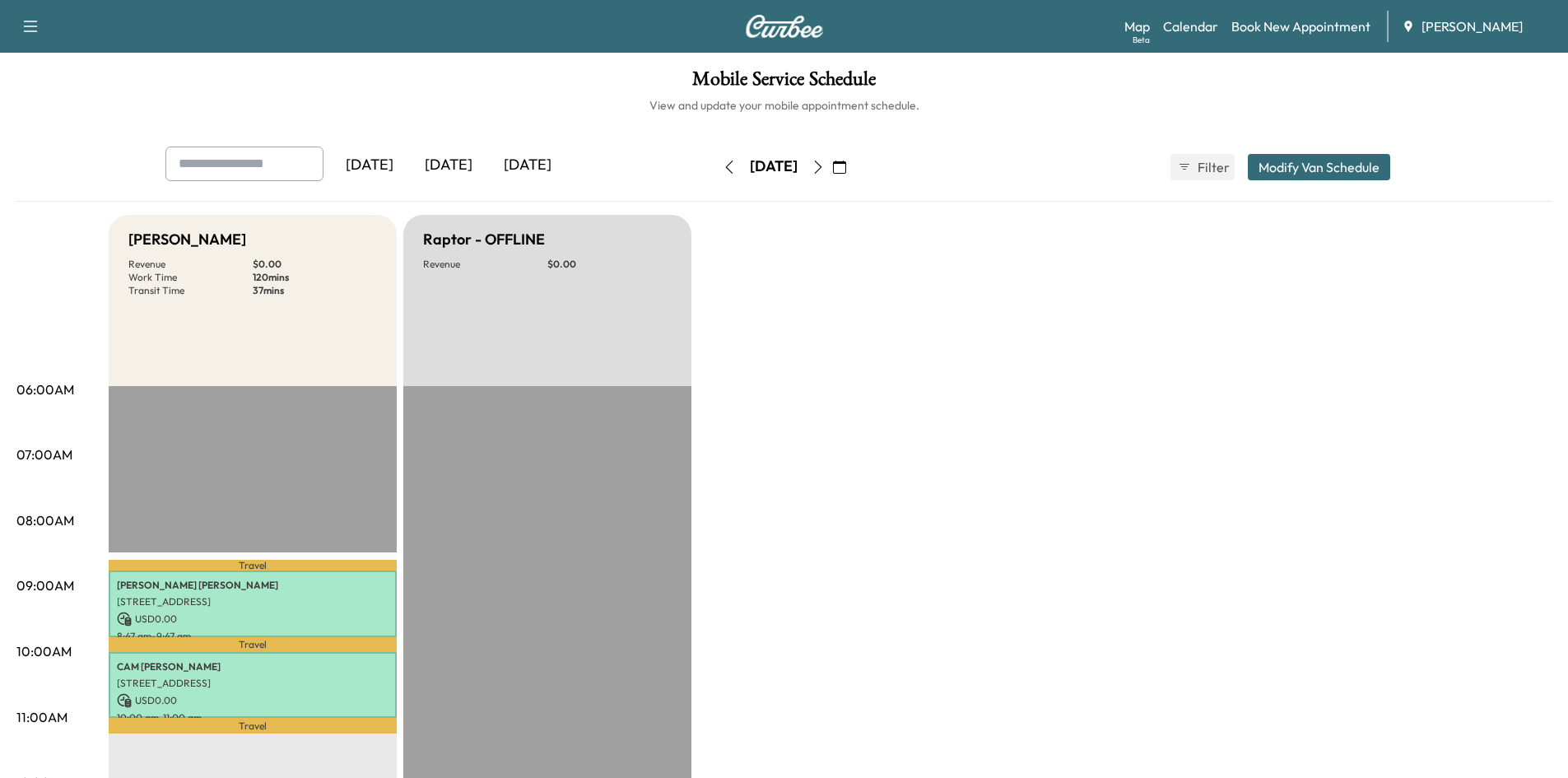
click at [846, 168] on icon "button" at bounding box center [840, 167] width 13 height 13
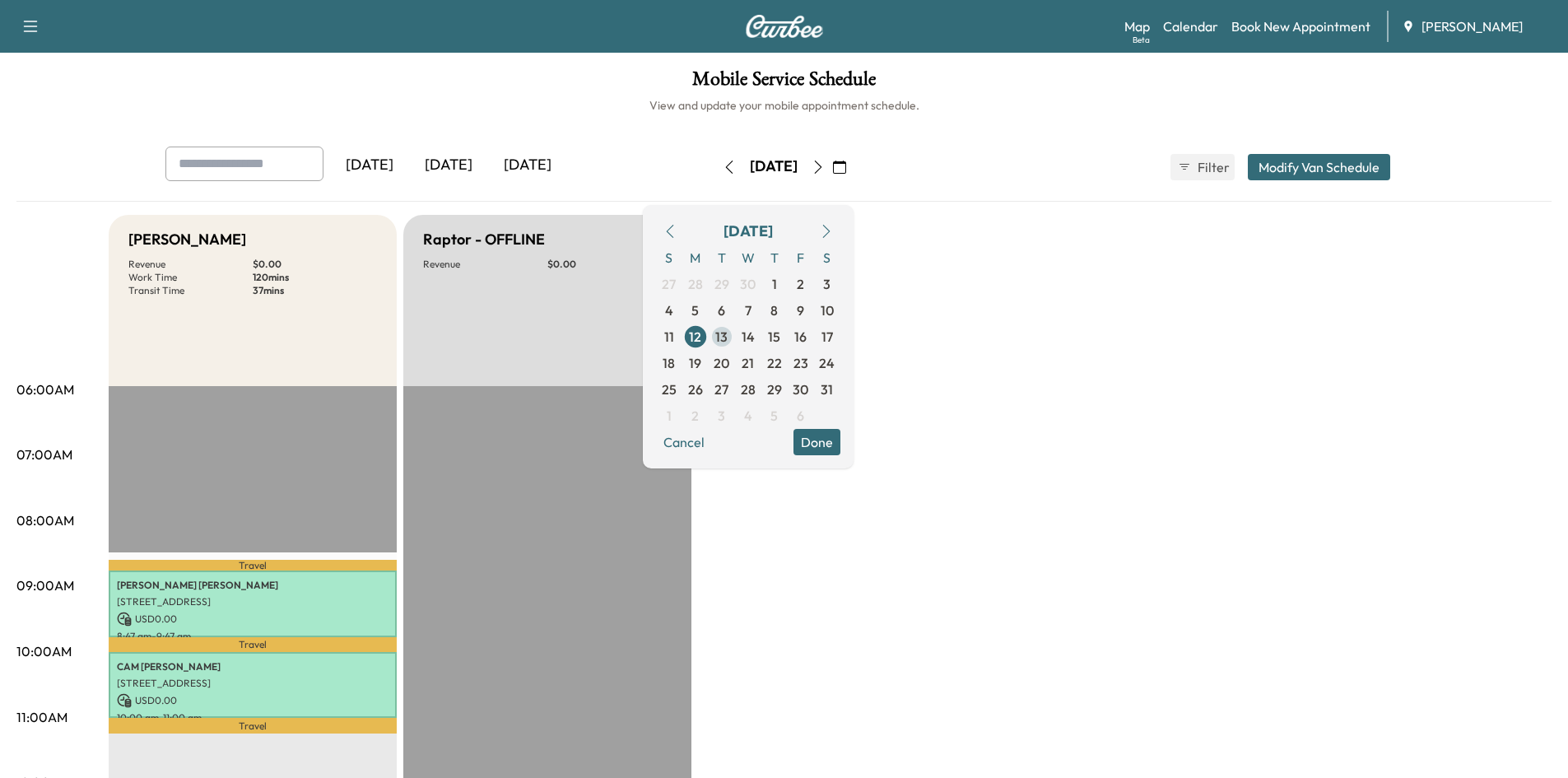
click at [727, 338] on span "13" at bounding box center [721, 337] width 13 height 20
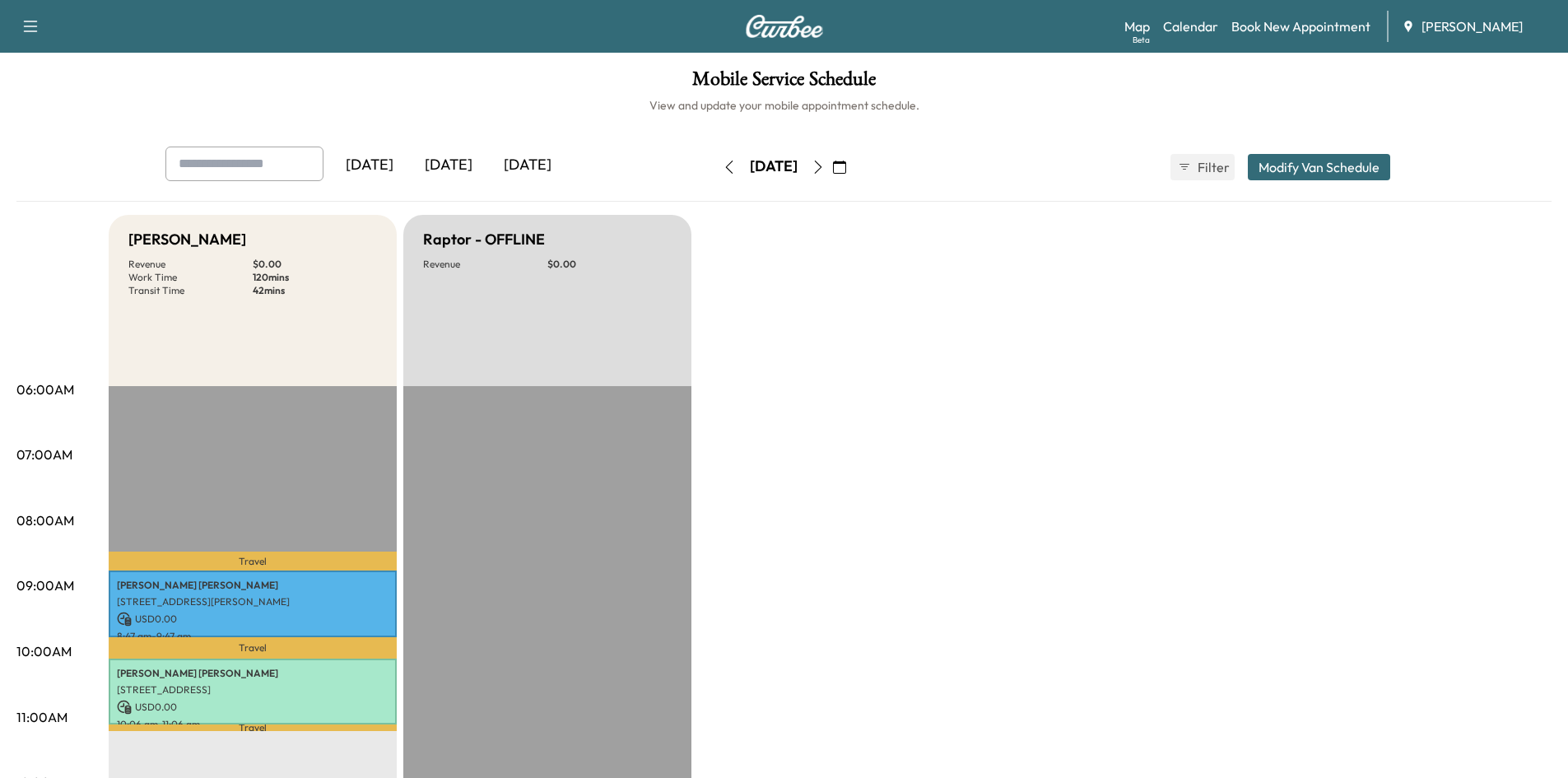
click at [846, 165] on icon "button" at bounding box center [840, 167] width 13 height 13
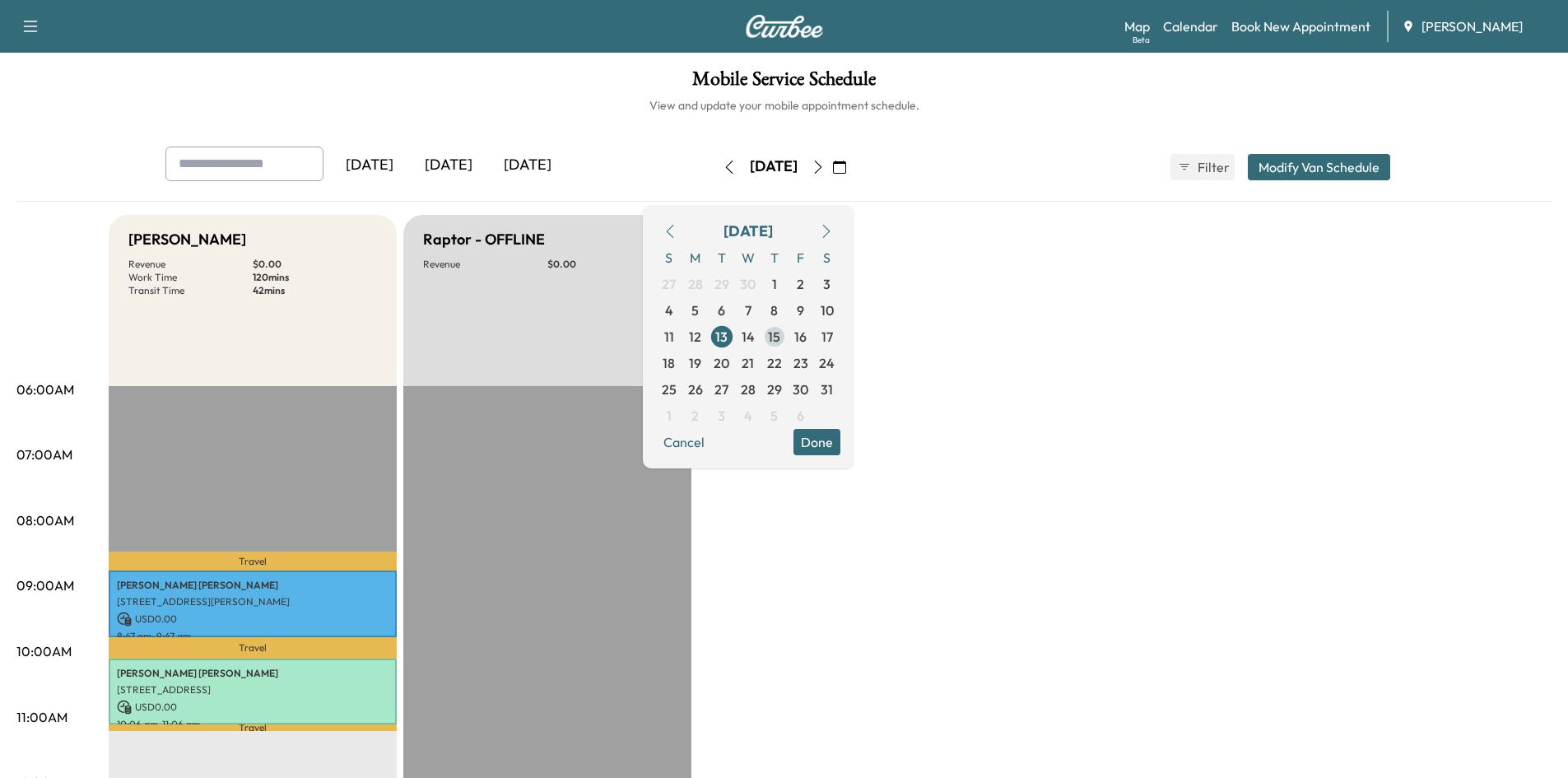
click at [780, 335] on span "15" at bounding box center [774, 337] width 13 height 20
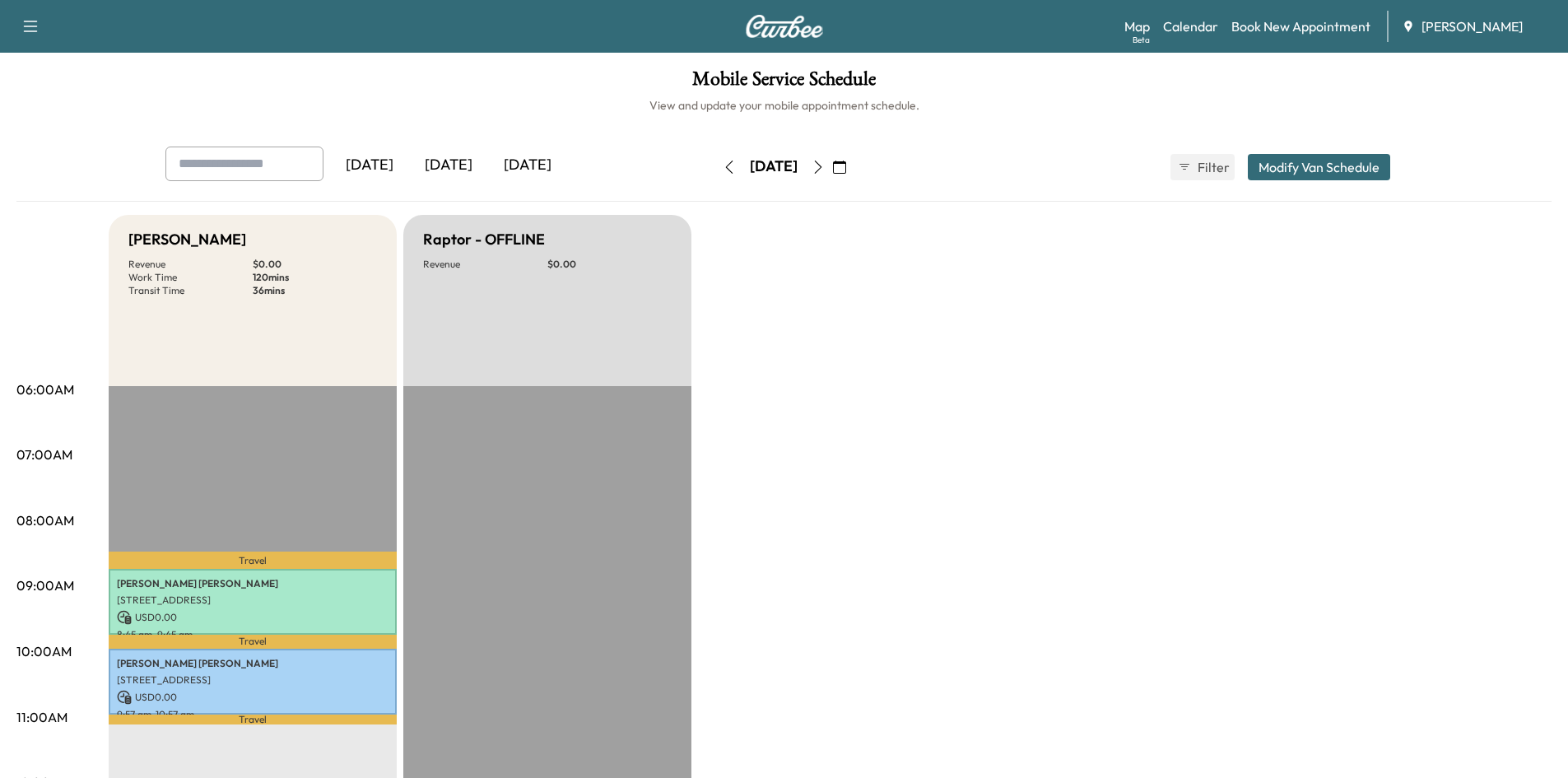
click at [846, 166] on icon "button" at bounding box center [840, 167] width 13 height 13
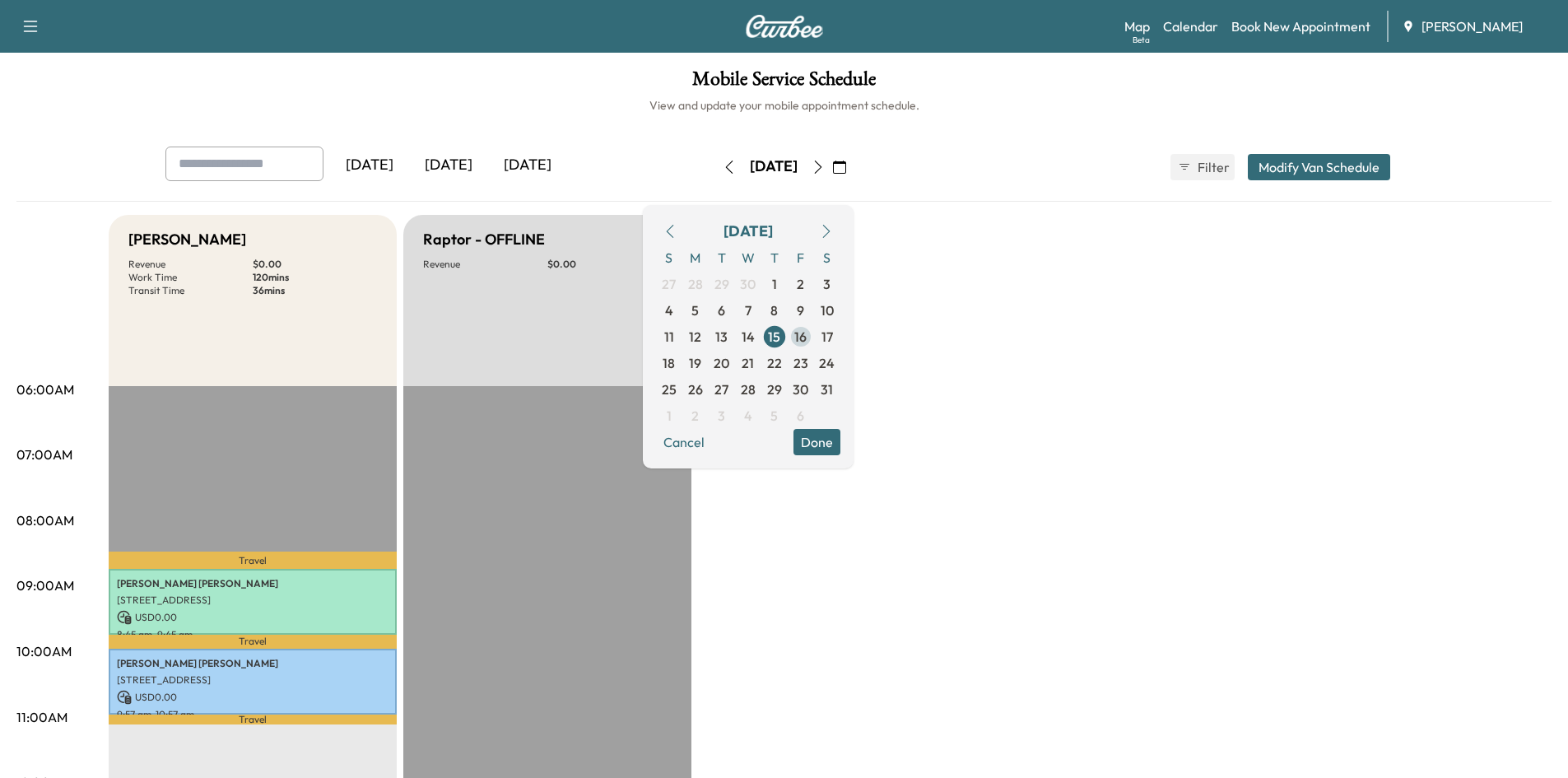
click at [806, 332] on span "16" at bounding box center [800, 337] width 13 height 20
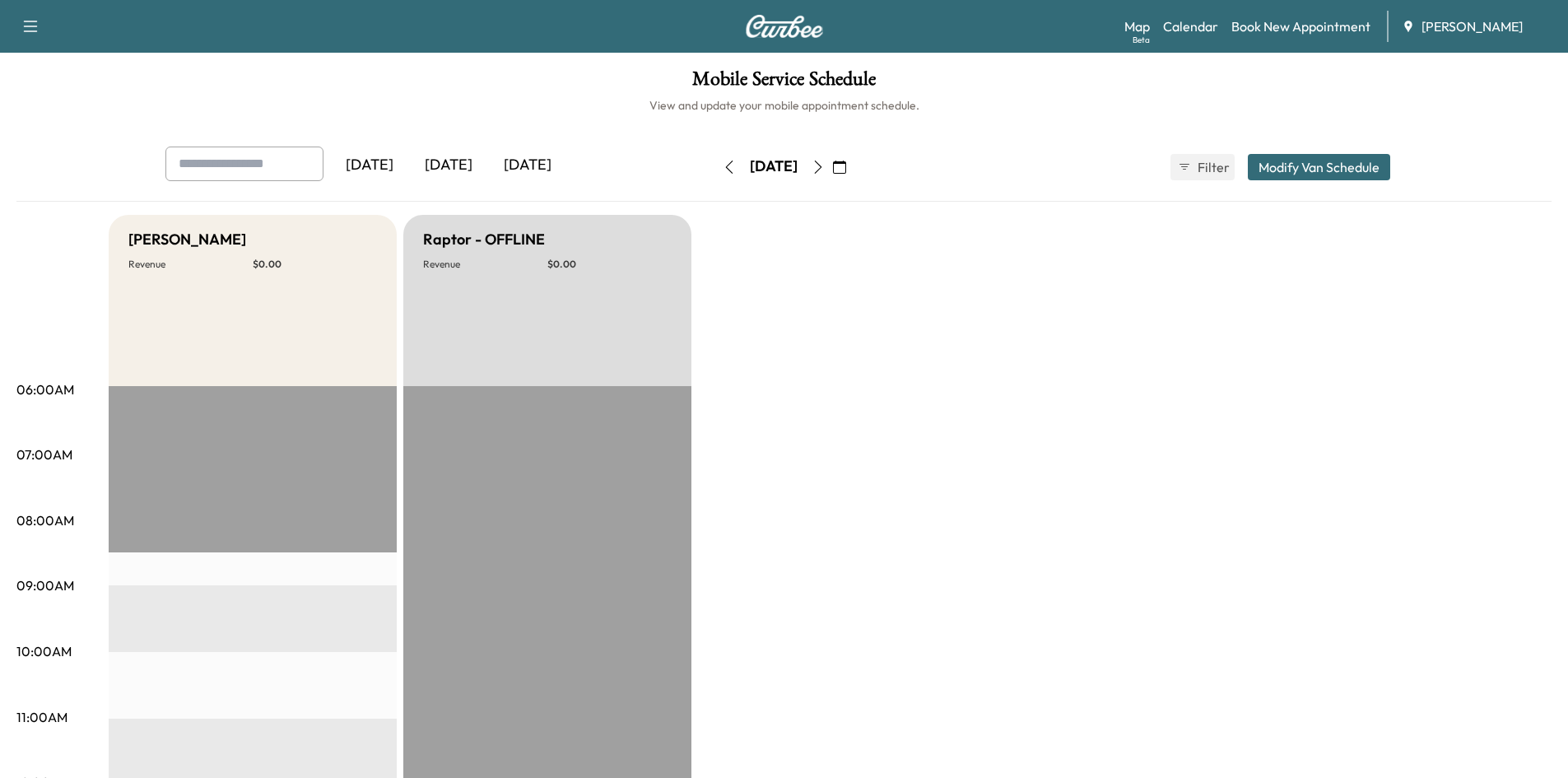
click at [846, 169] on icon "button" at bounding box center [840, 167] width 13 height 13
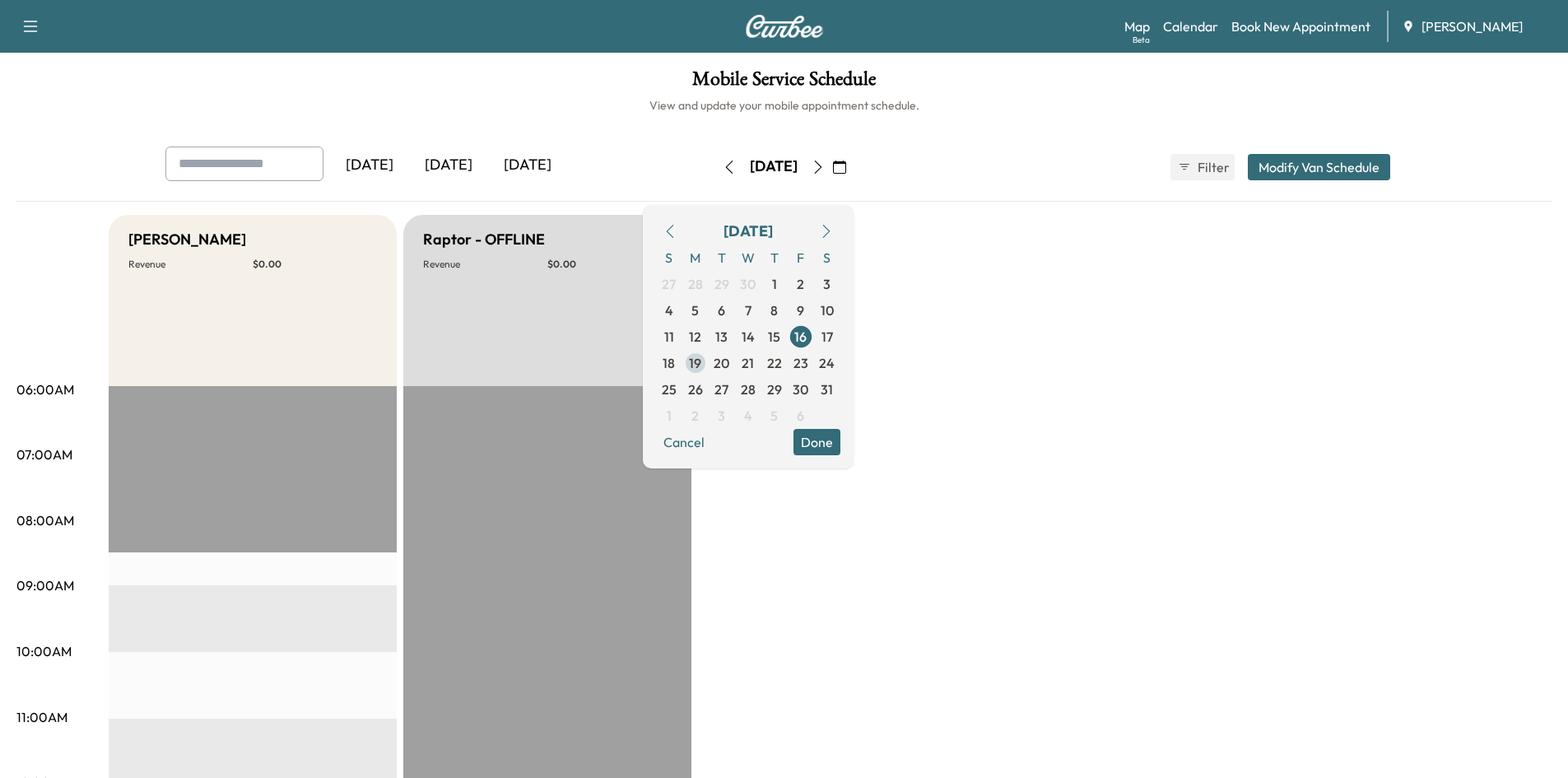
click at [701, 364] on span "19" at bounding box center [695, 363] width 13 height 20
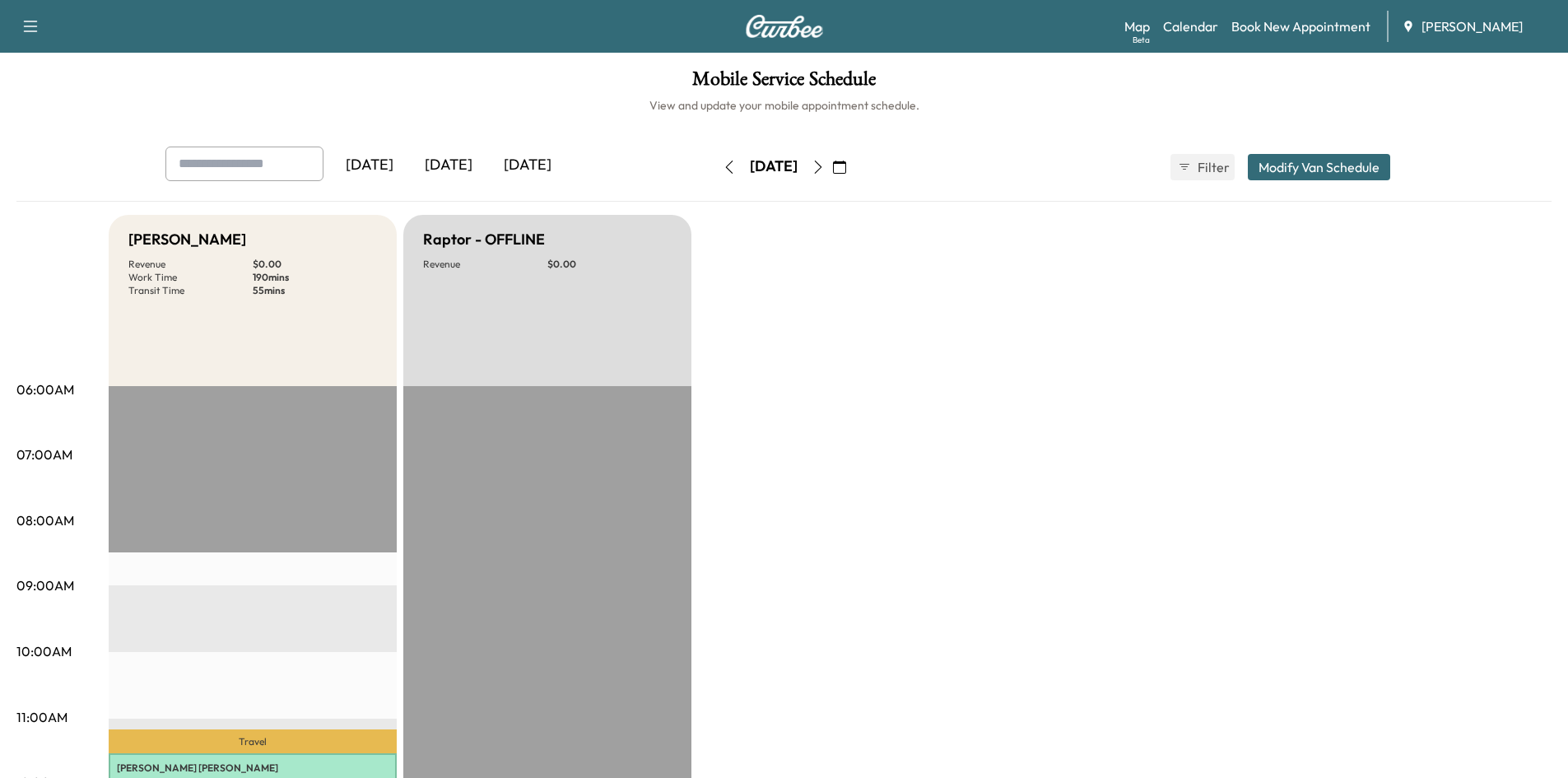
click at [846, 170] on icon "button" at bounding box center [840, 167] width 13 height 13
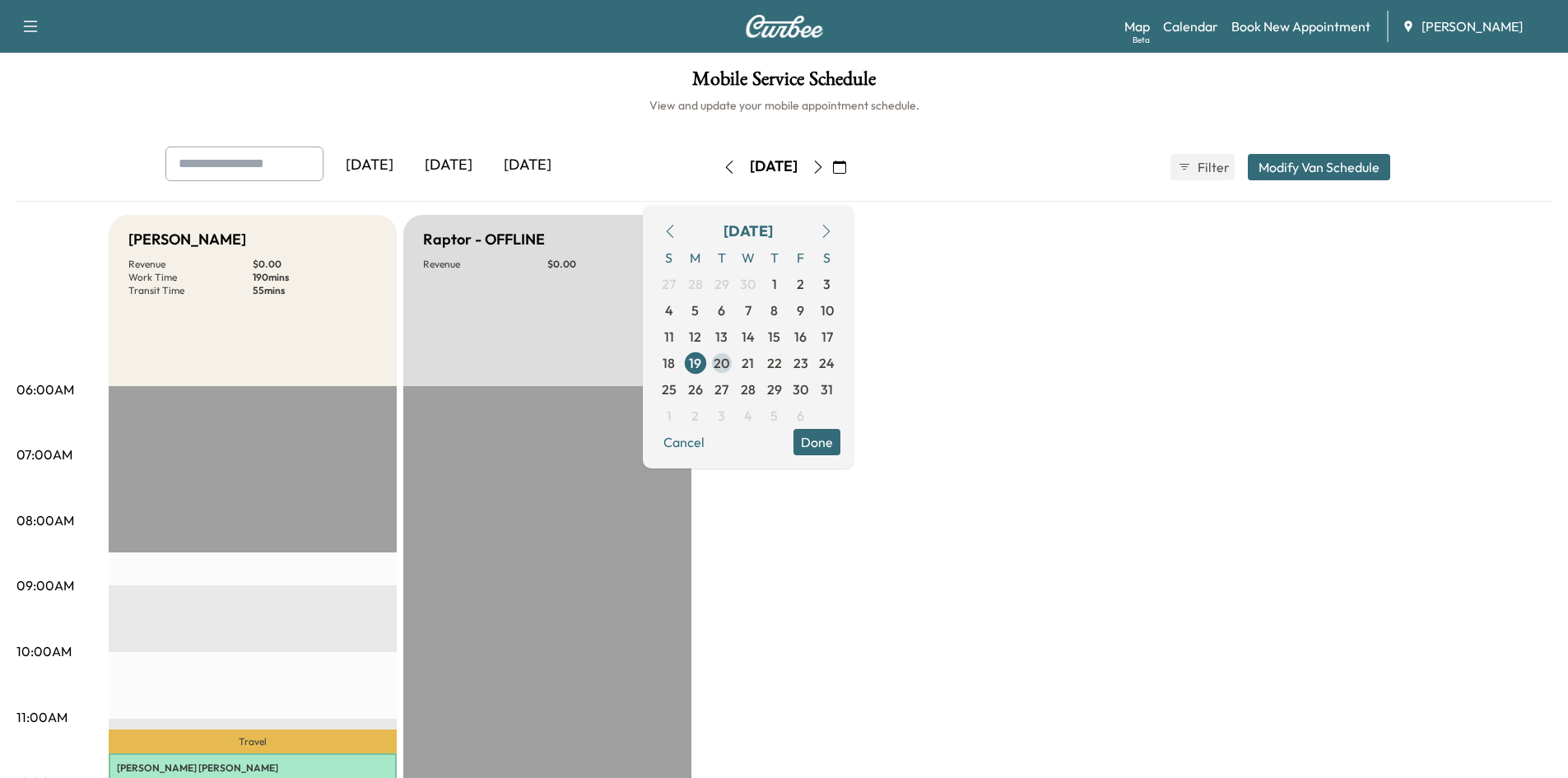
click at [729, 362] on span "20" at bounding box center [721, 363] width 16 height 20
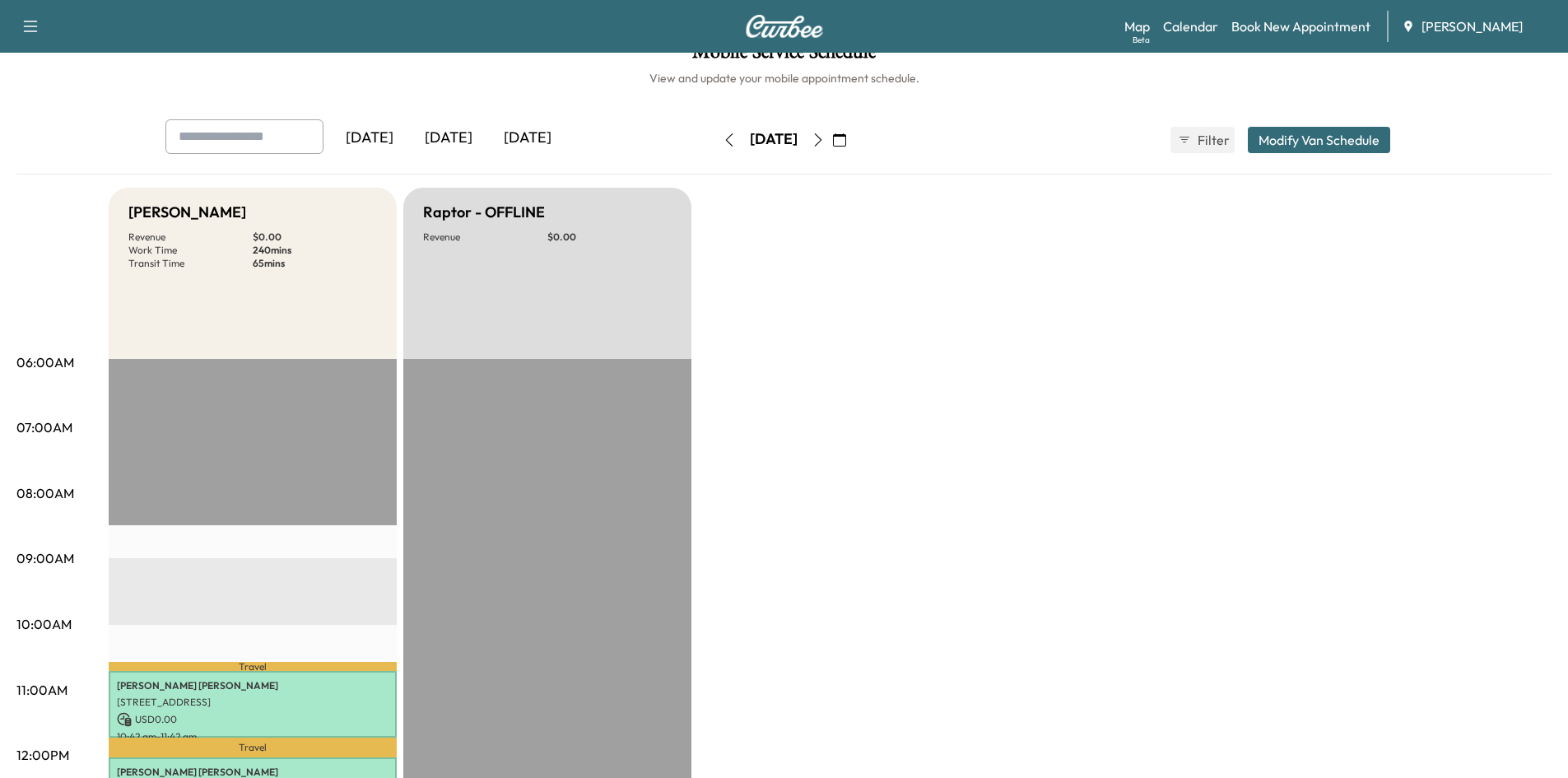
scroll to position [25, 0]
click at [846, 138] on icon "button" at bounding box center [840, 142] width 13 height 13
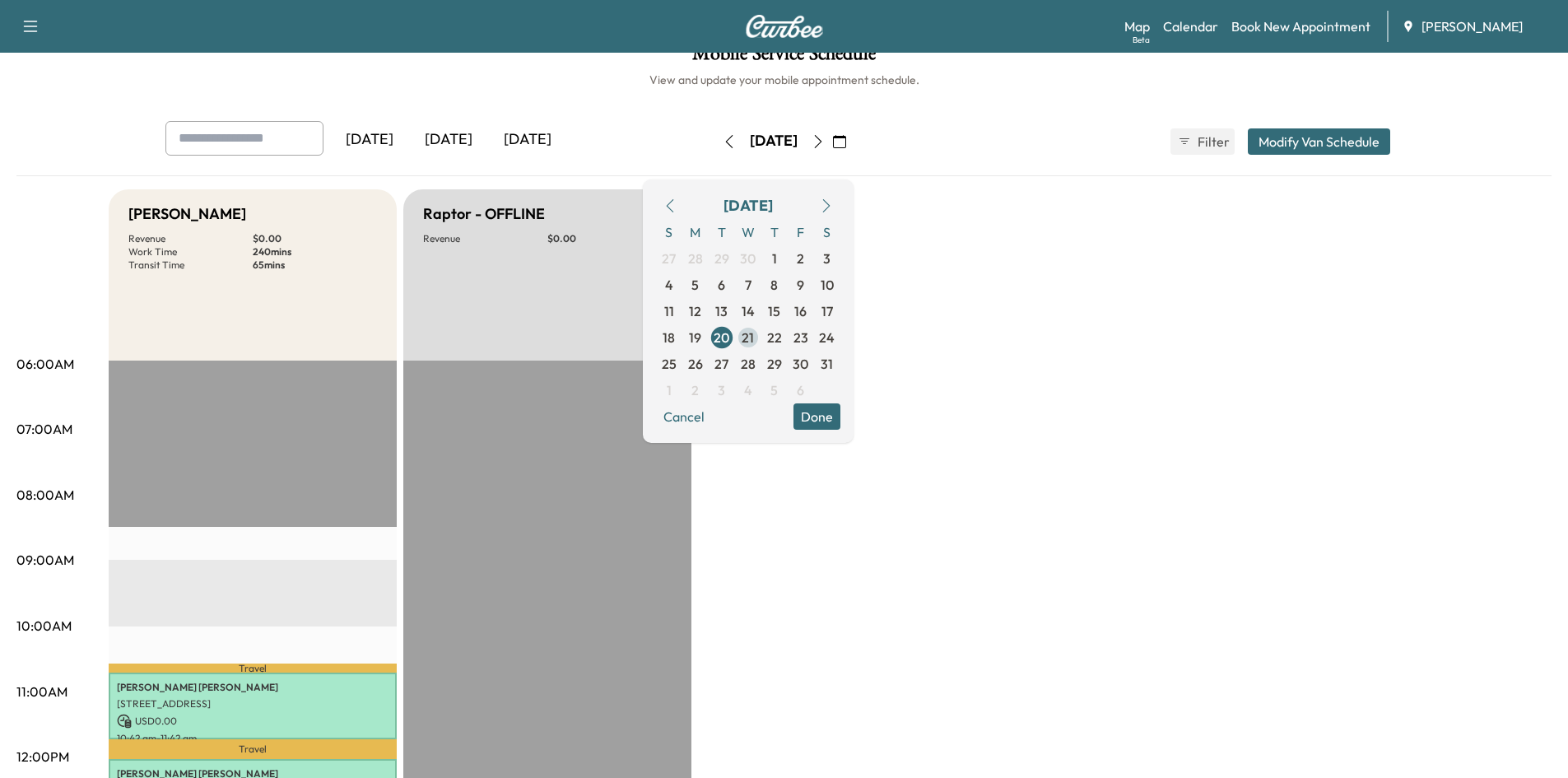
click at [754, 339] on span "21" at bounding box center [748, 337] width 13 height 20
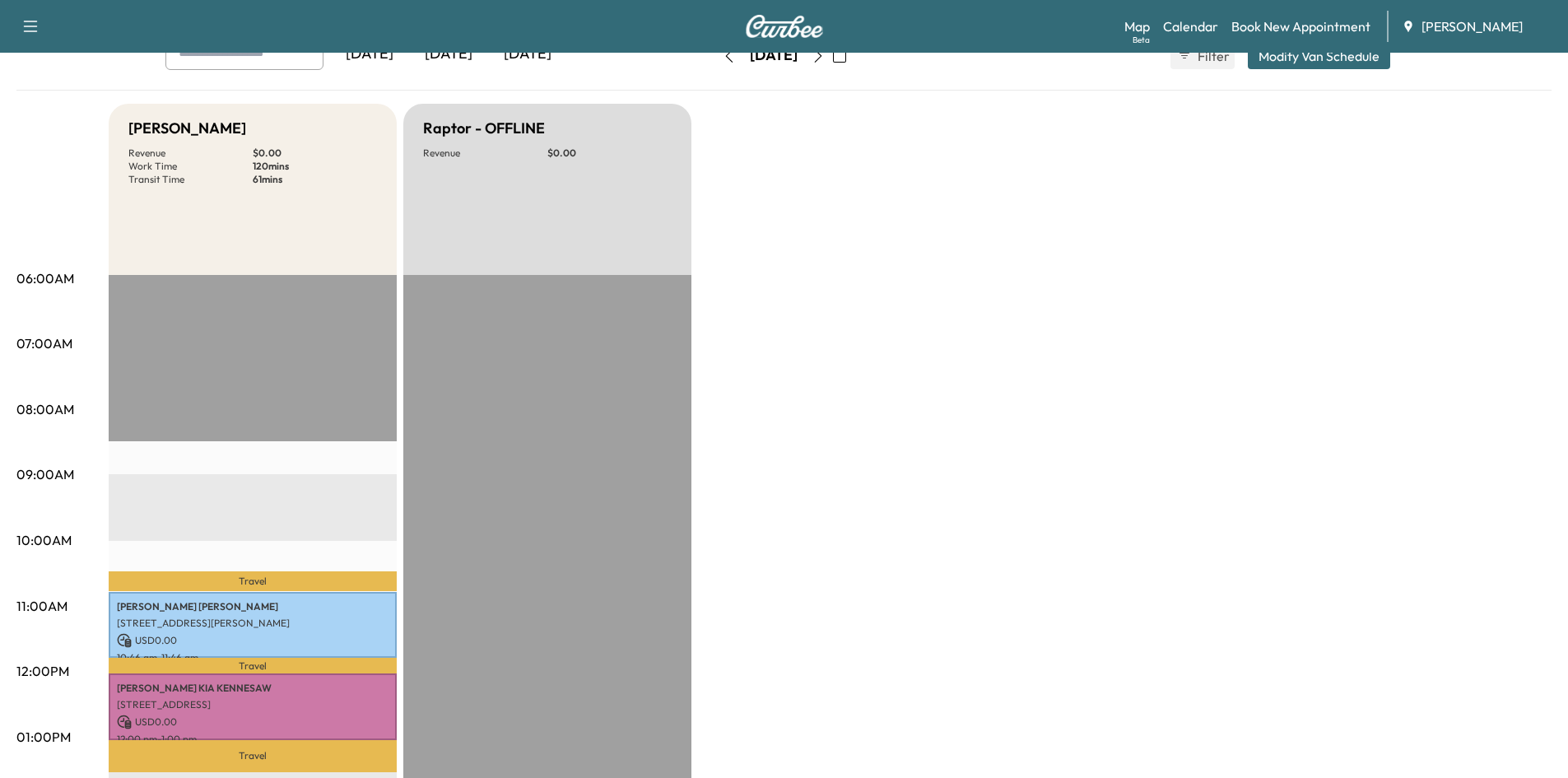
scroll to position [22, 0]
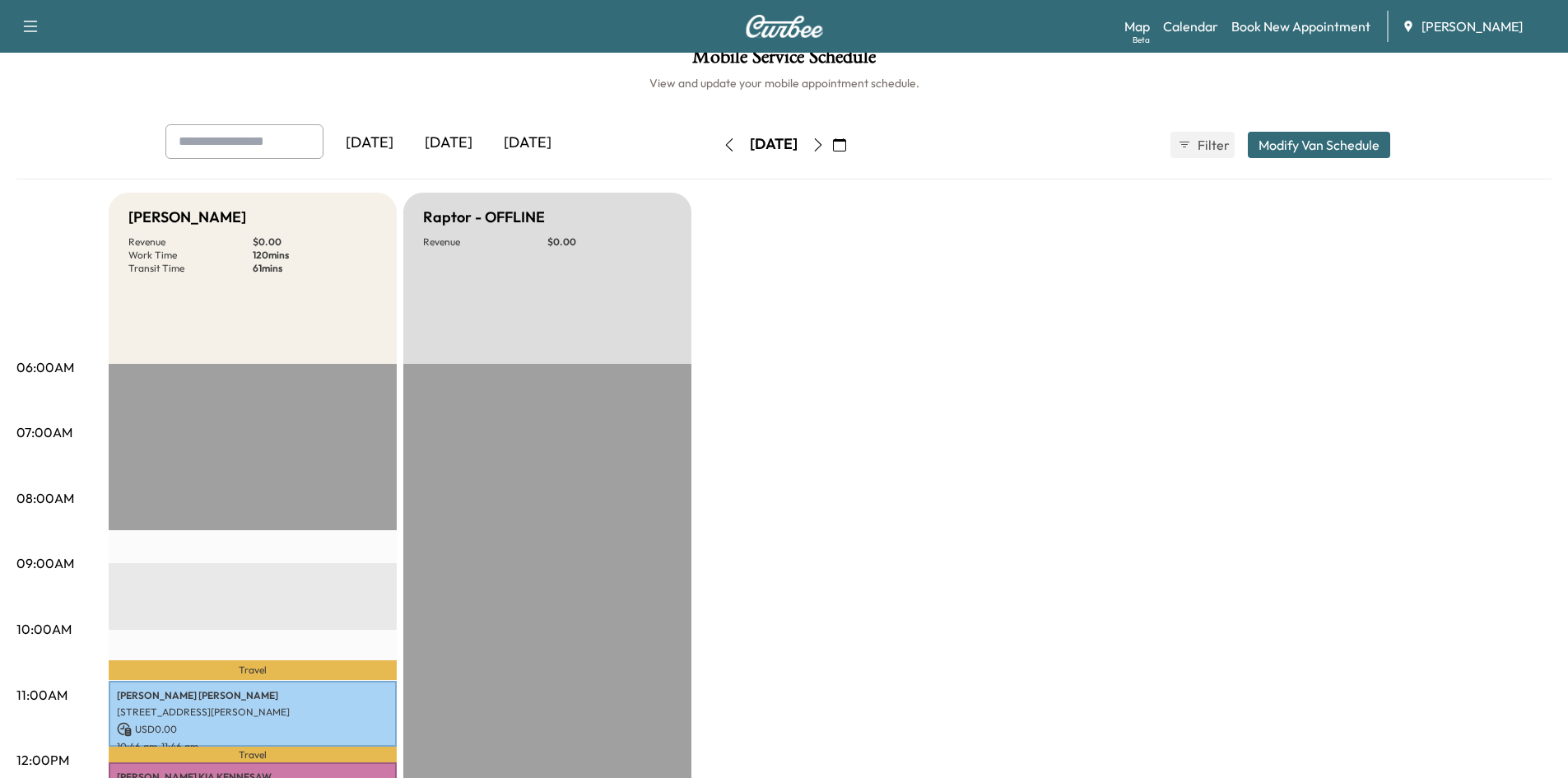
click at [846, 145] on icon "button" at bounding box center [840, 145] width 13 height 13
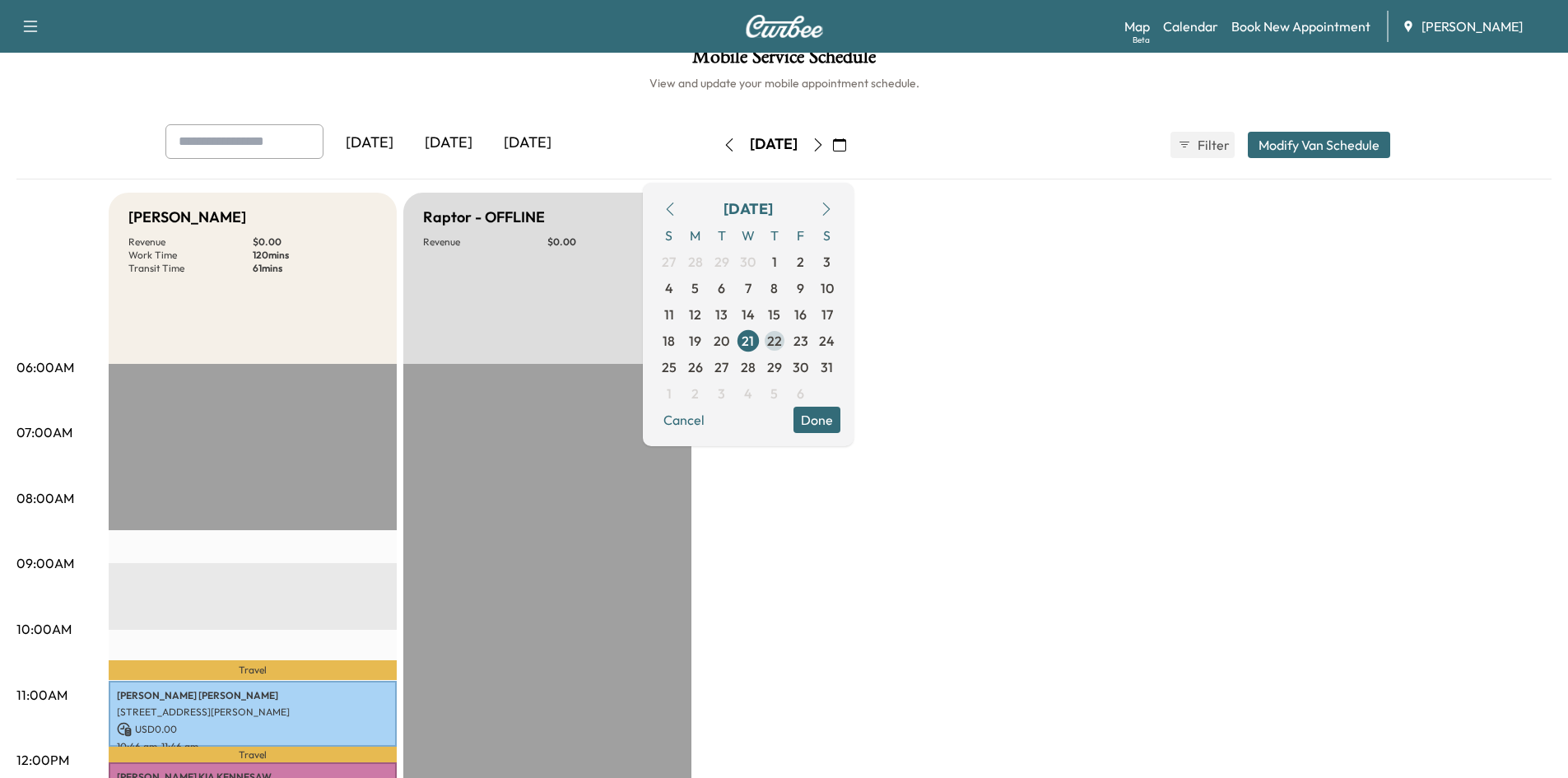
click at [782, 342] on span "22" at bounding box center [774, 341] width 15 height 20
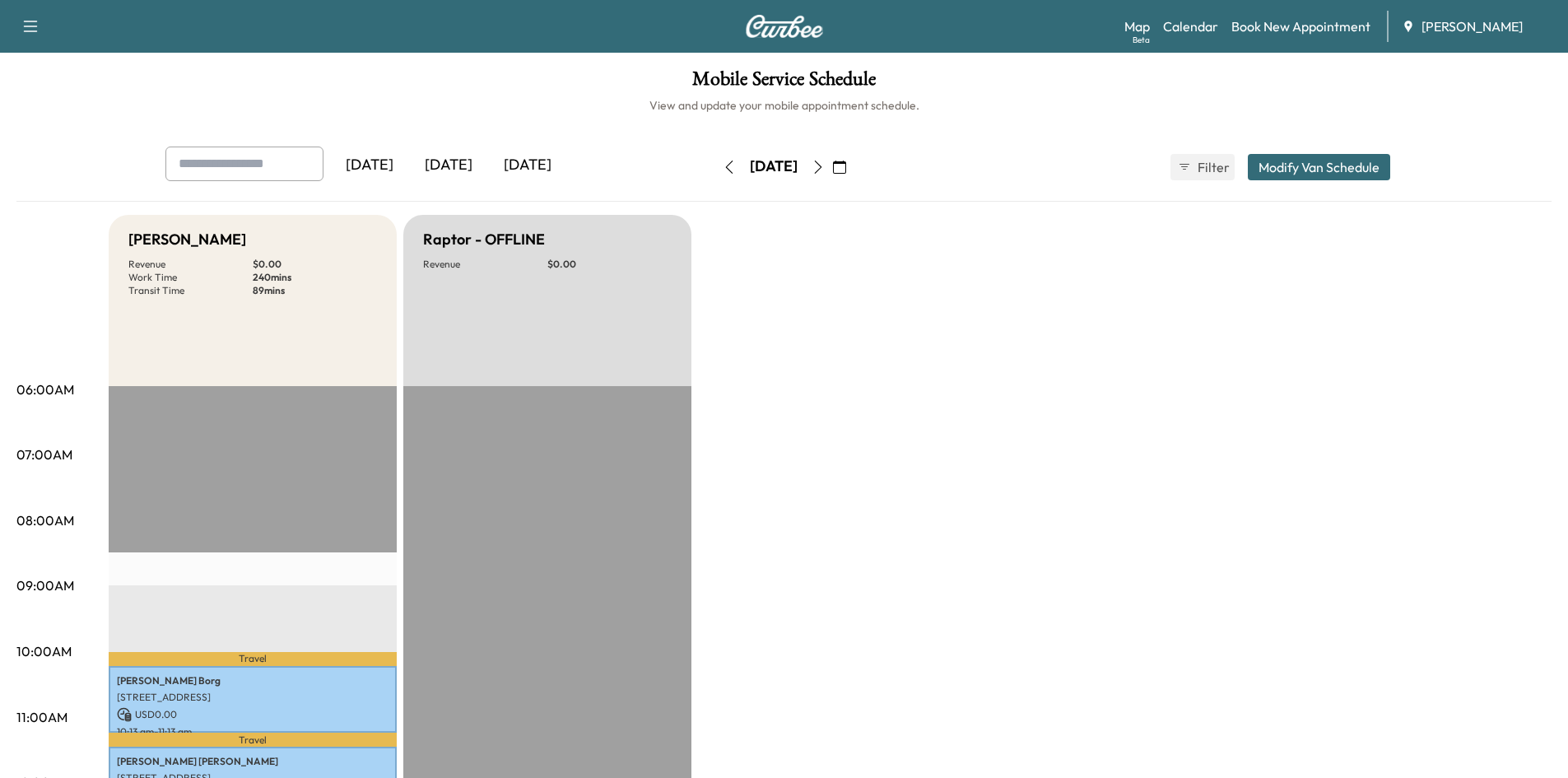
click at [846, 164] on icon "button" at bounding box center [840, 167] width 13 height 13
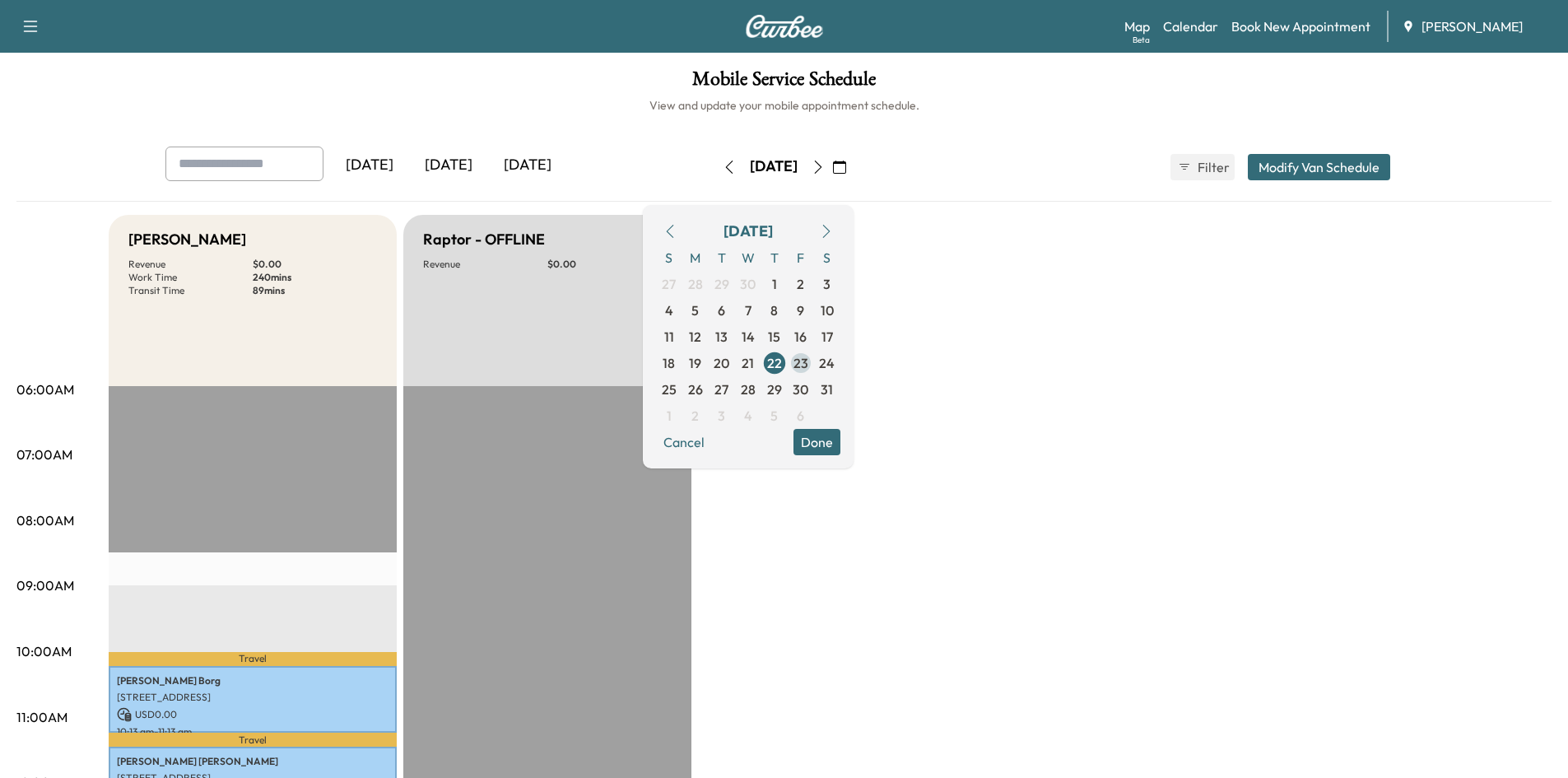
click at [808, 363] on span "23" at bounding box center [801, 363] width 15 height 20
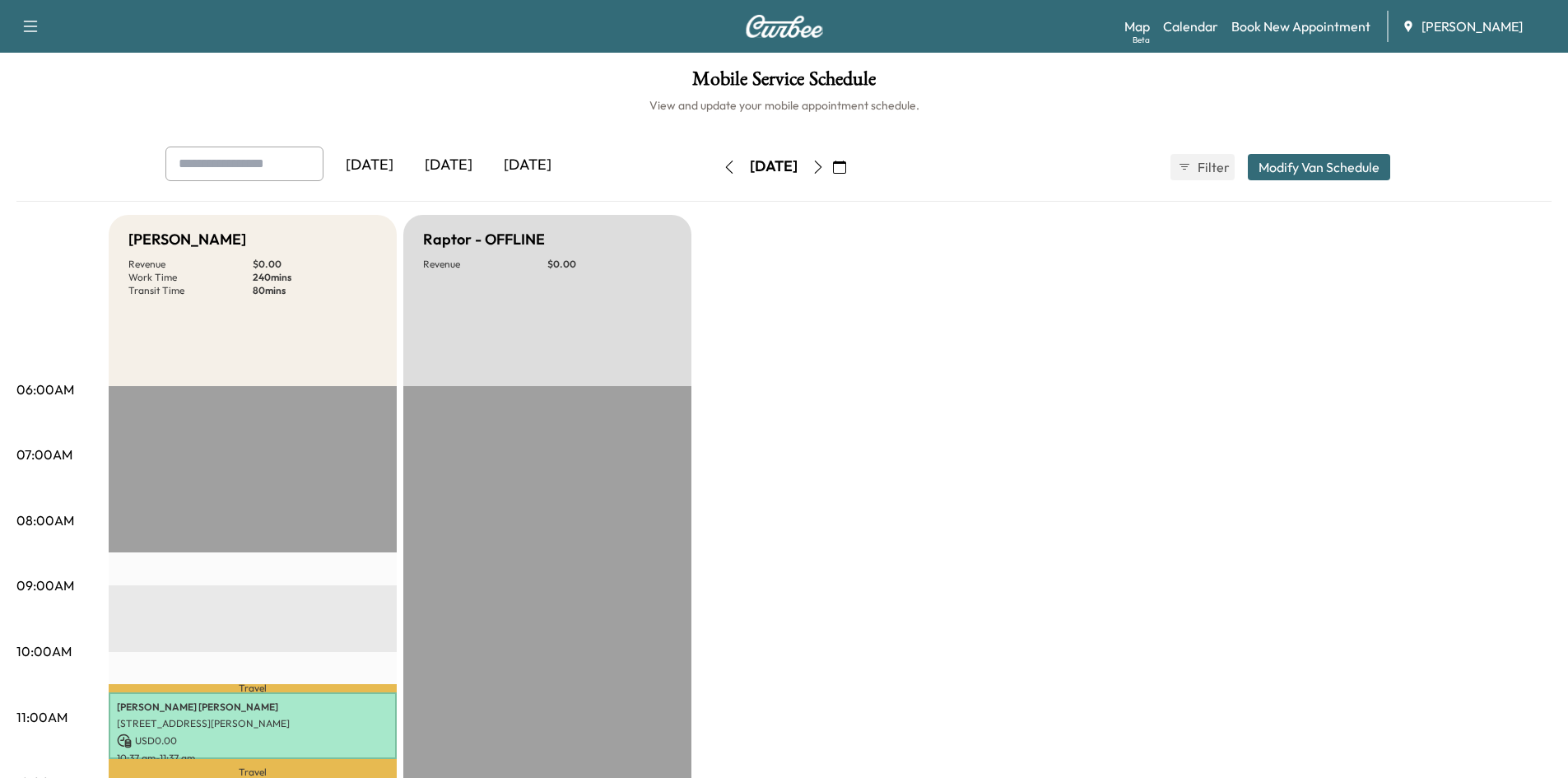
click at [846, 164] on icon "button" at bounding box center [840, 167] width 13 height 13
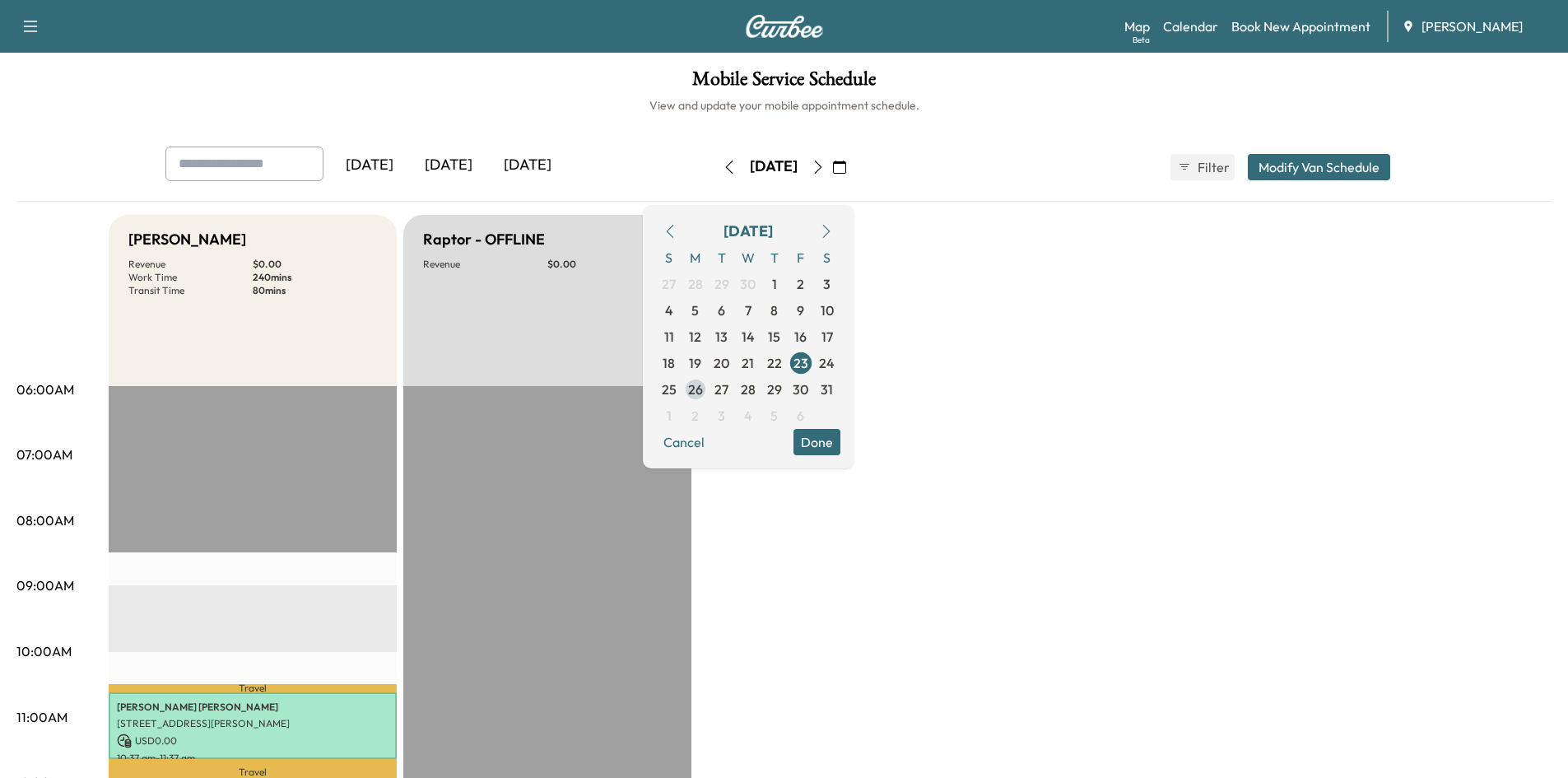
click at [703, 391] on span "26" at bounding box center [695, 389] width 15 height 20
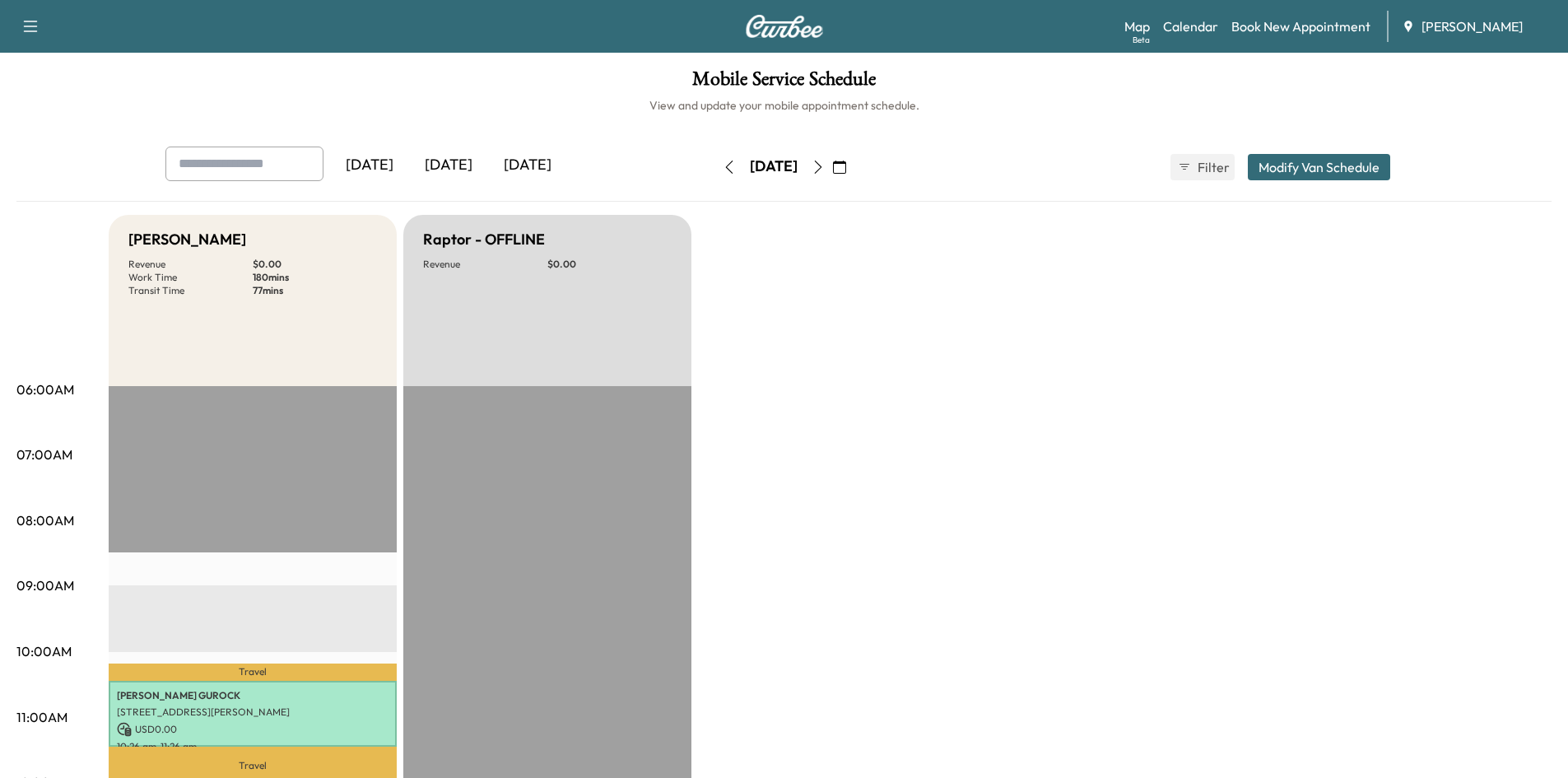
click at [846, 167] on icon "button" at bounding box center [840, 167] width 13 height 13
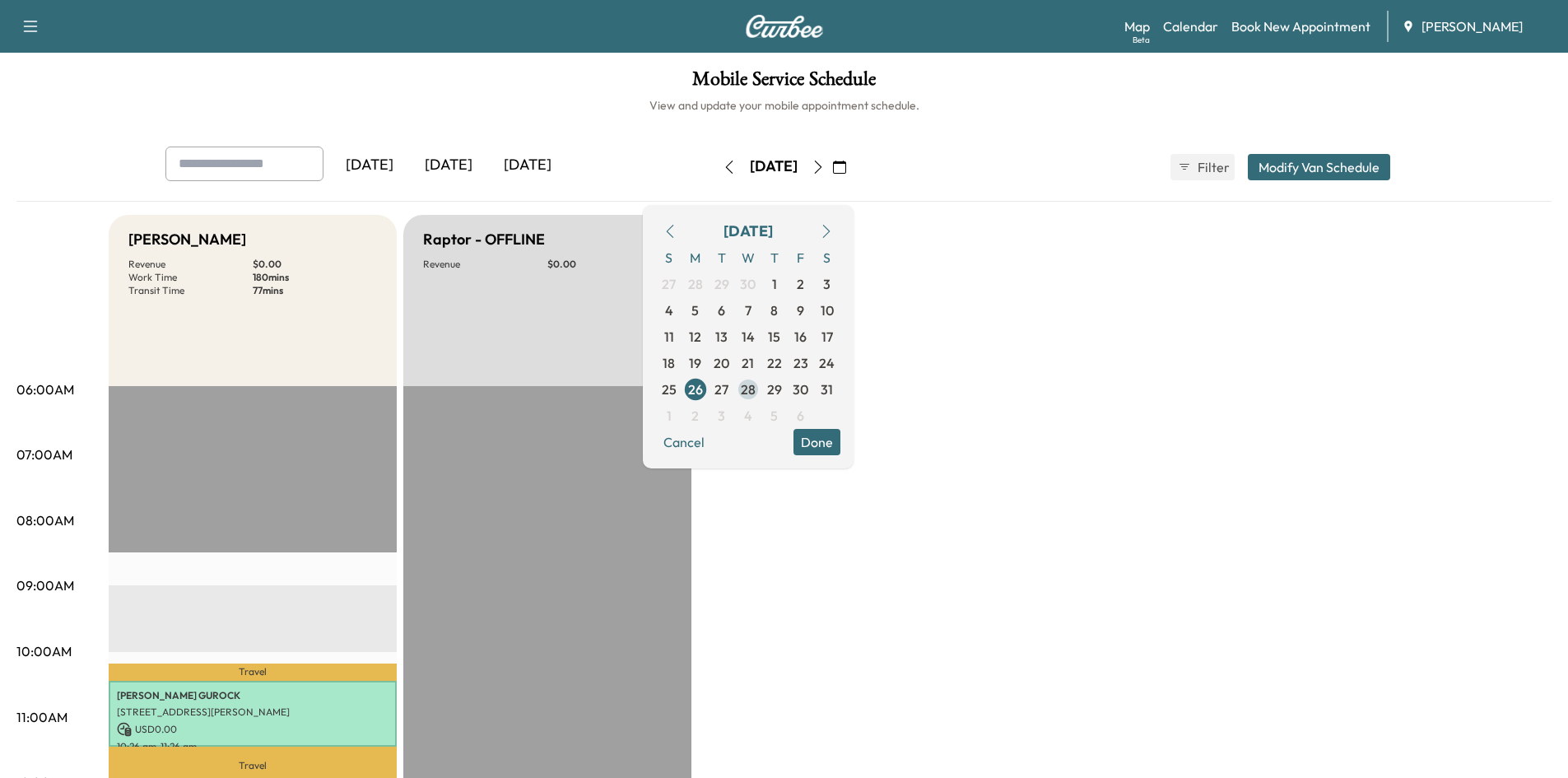
click at [756, 392] on span "28" at bounding box center [748, 389] width 15 height 20
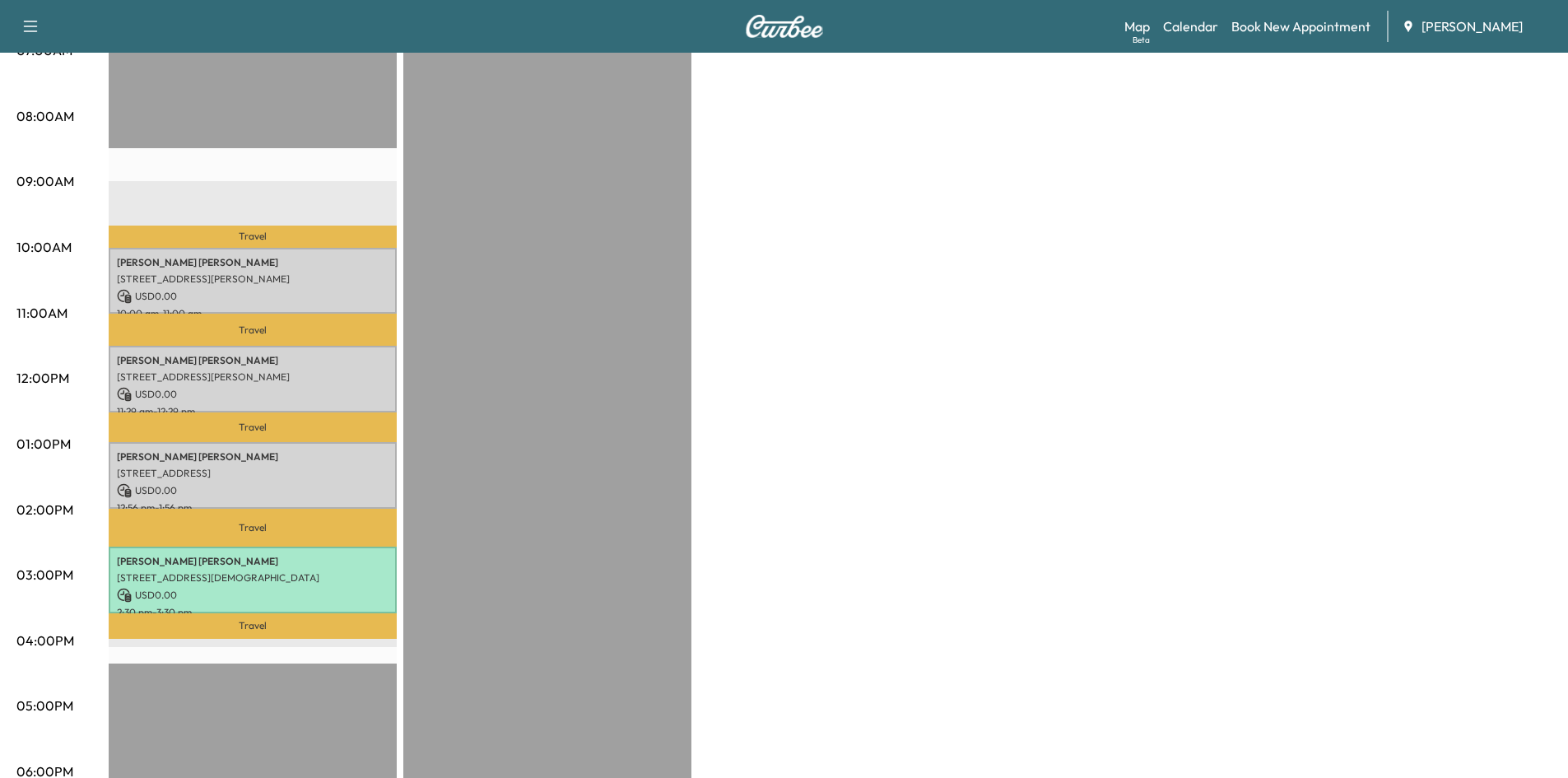
scroll to position [408, 0]
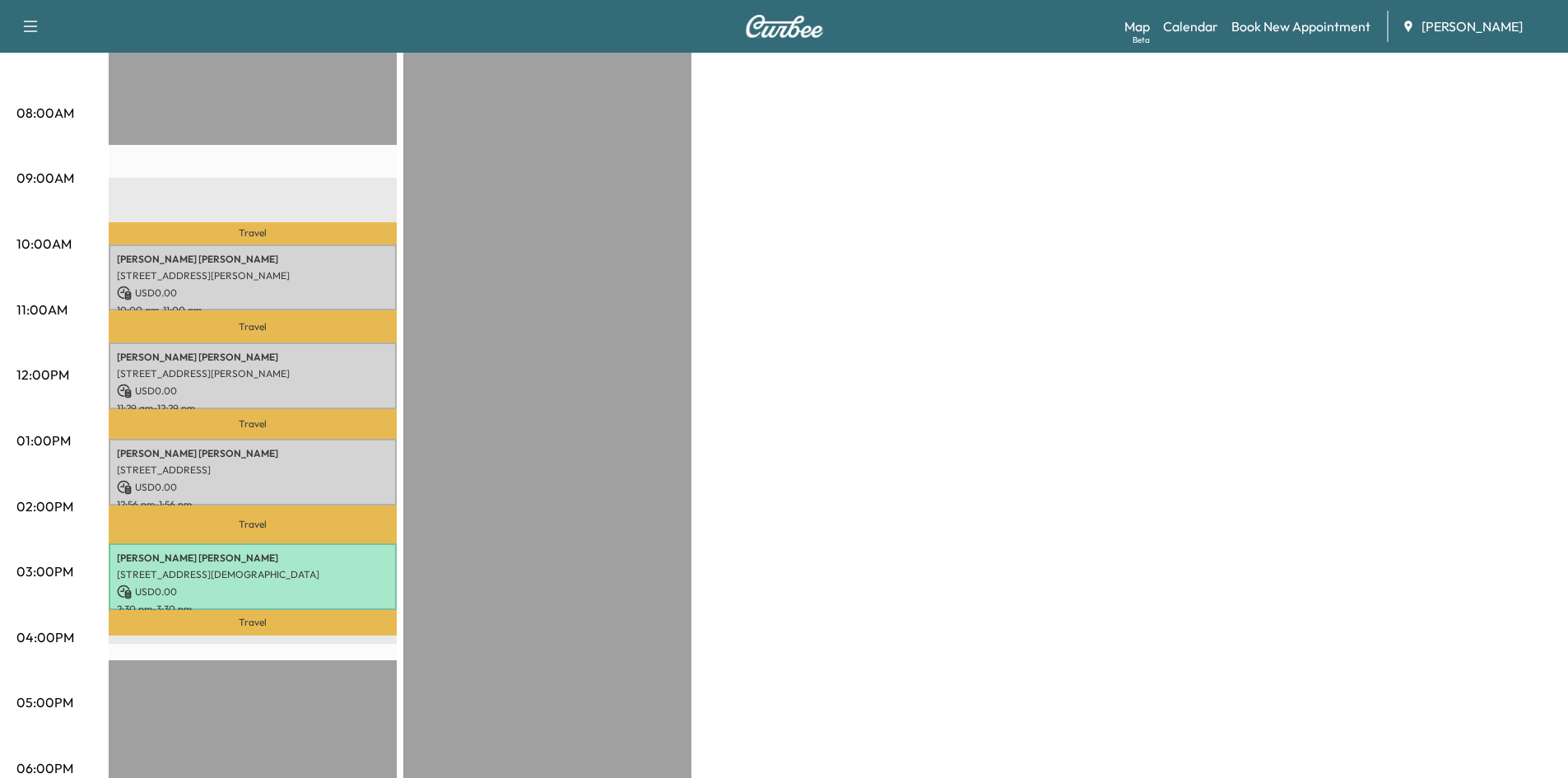
drag, startPoint x: 1567, startPoint y: 479, endPoint x: 1586, endPoint y: 295, distance: 185.0
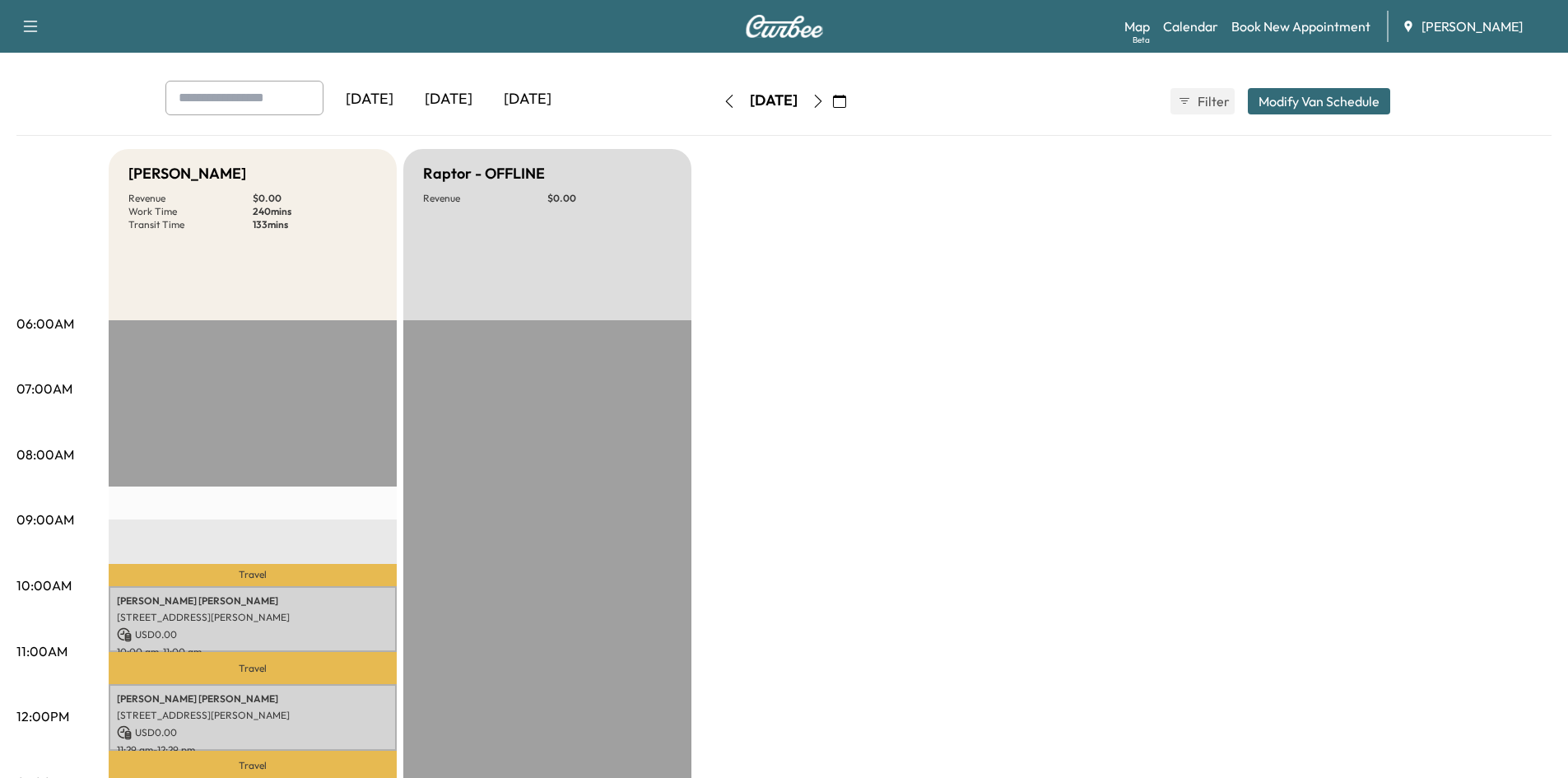
scroll to position [0, 0]
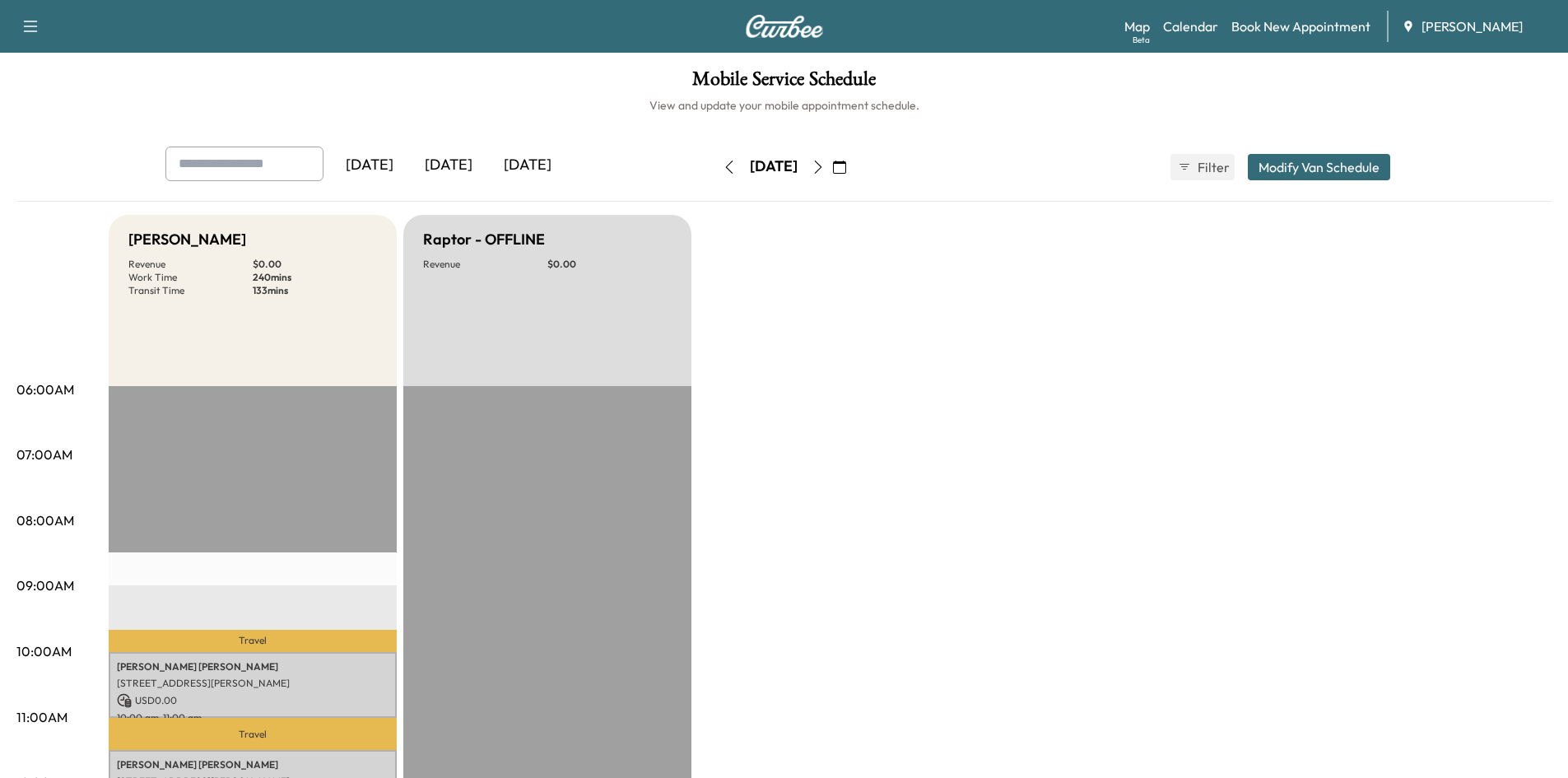
click at [846, 167] on icon "button" at bounding box center [840, 167] width 13 height 13
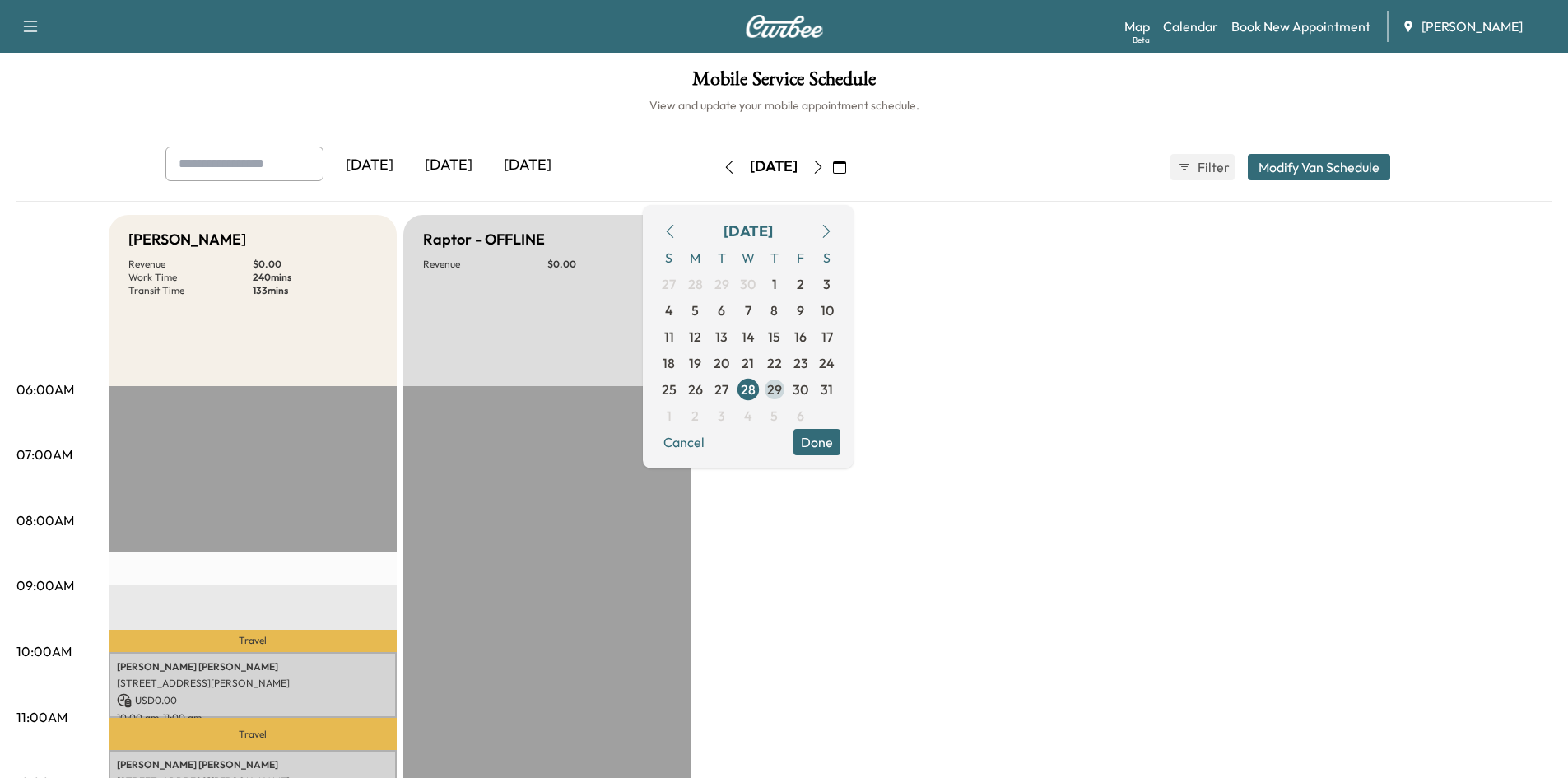
click at [782, 389] on span "29" at bounding box center [774, 389] width 15 height 20
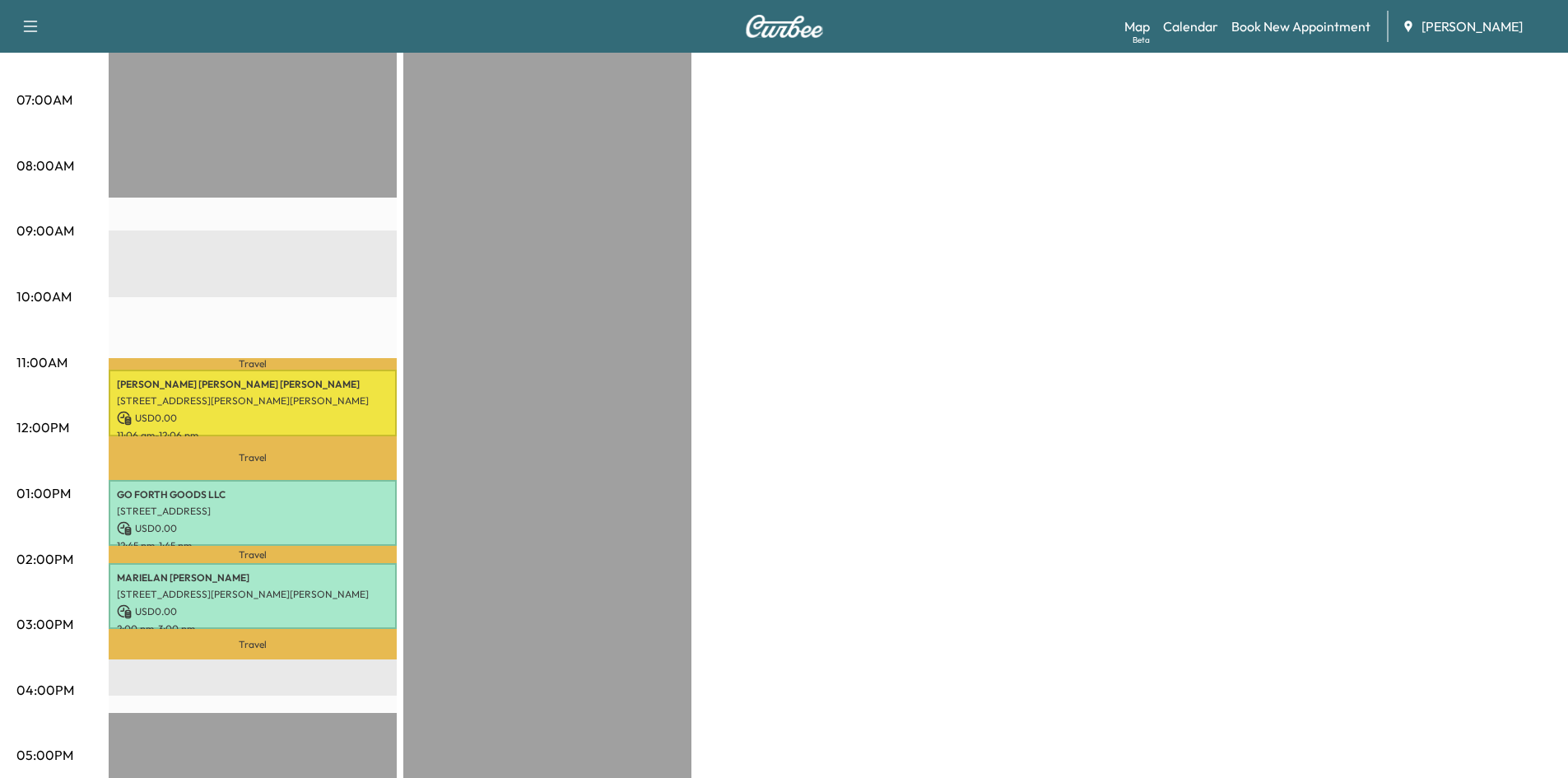
scroll to position [360, 0]
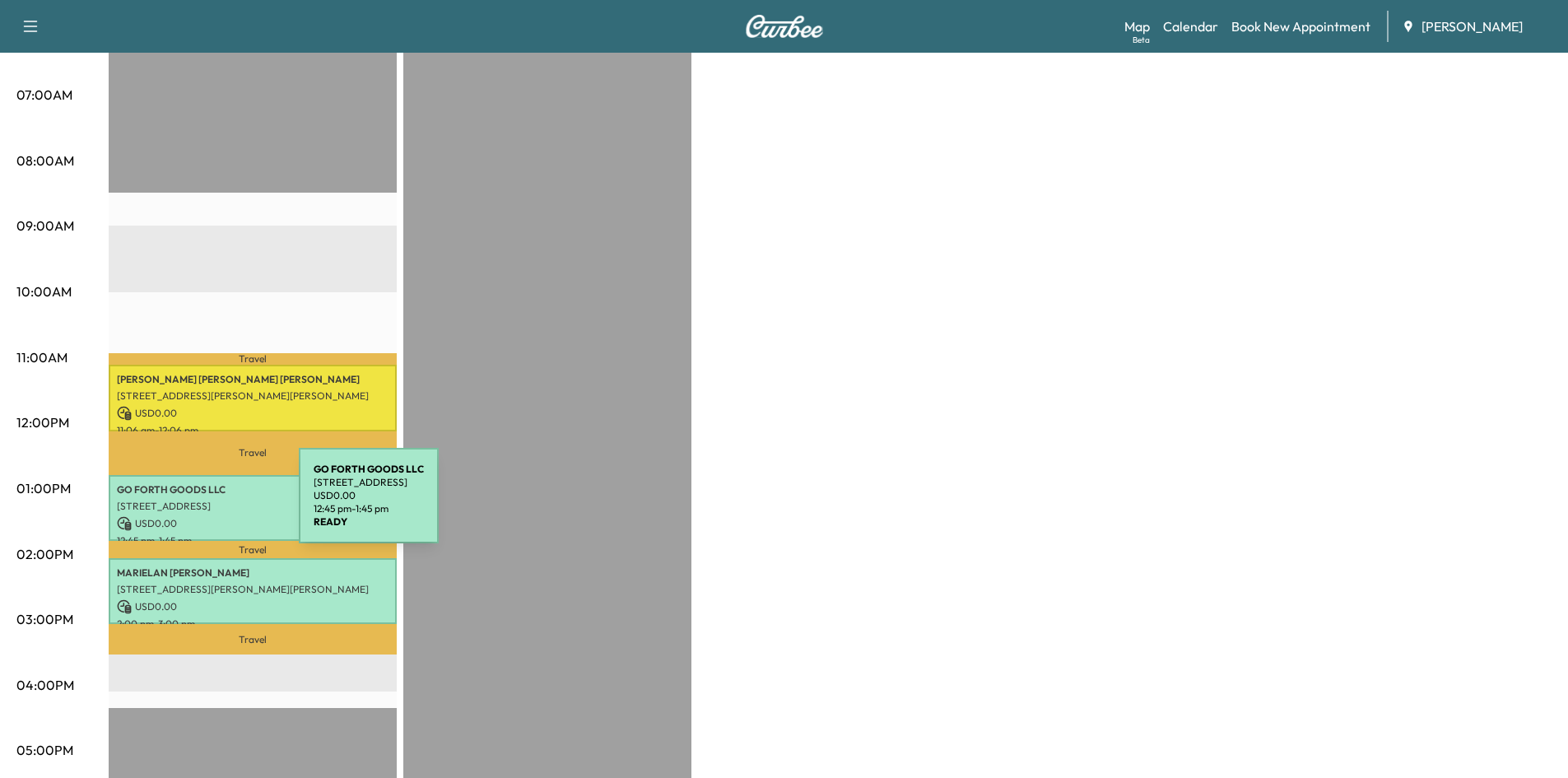
click at [175, 505] on p "[STREET_ADDRESS]" at bounding box center [253, 506] width 272 height 13
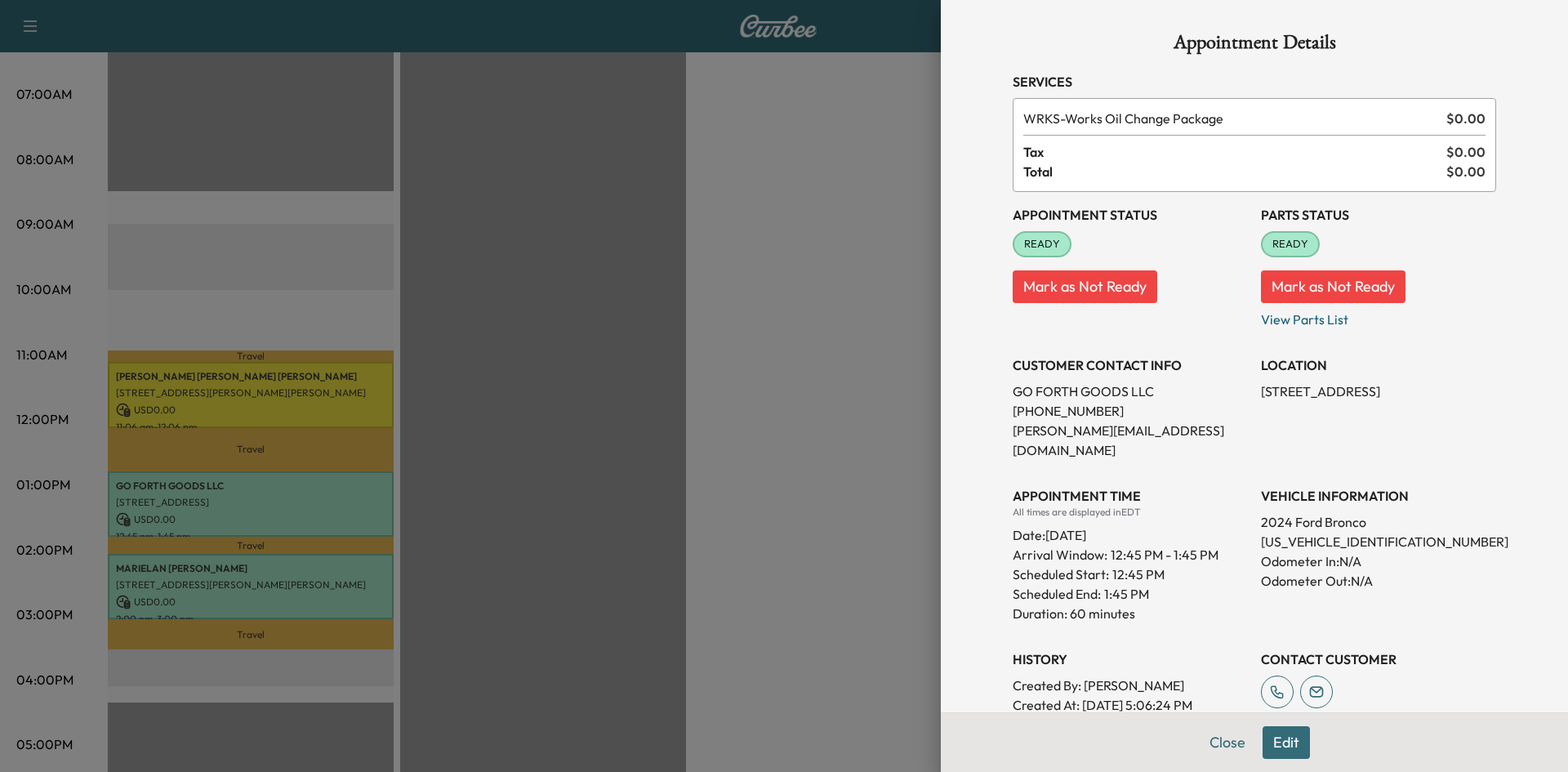
drag, startPoint x: 1212, startPoint y: 747, endPoint x: 1379, endPoint y: 574, distance: 240.5
click at [1222, 733] on button "Close" at bounding box center [1227, 742] width 57 height 32
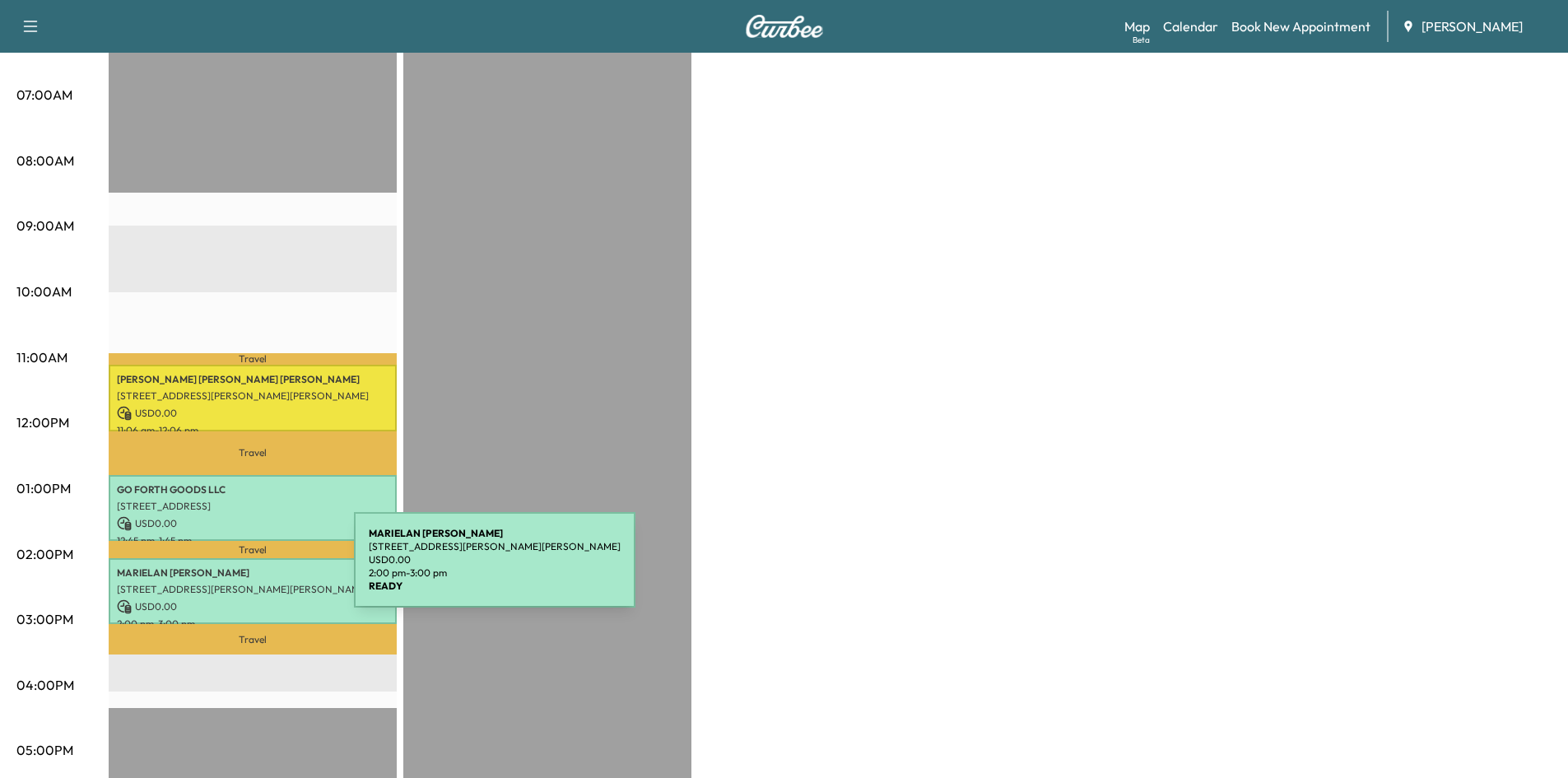
click at [231, 570] on p "[PERSON_NAME]" at bounding box center [253, 573] width 272 height 13
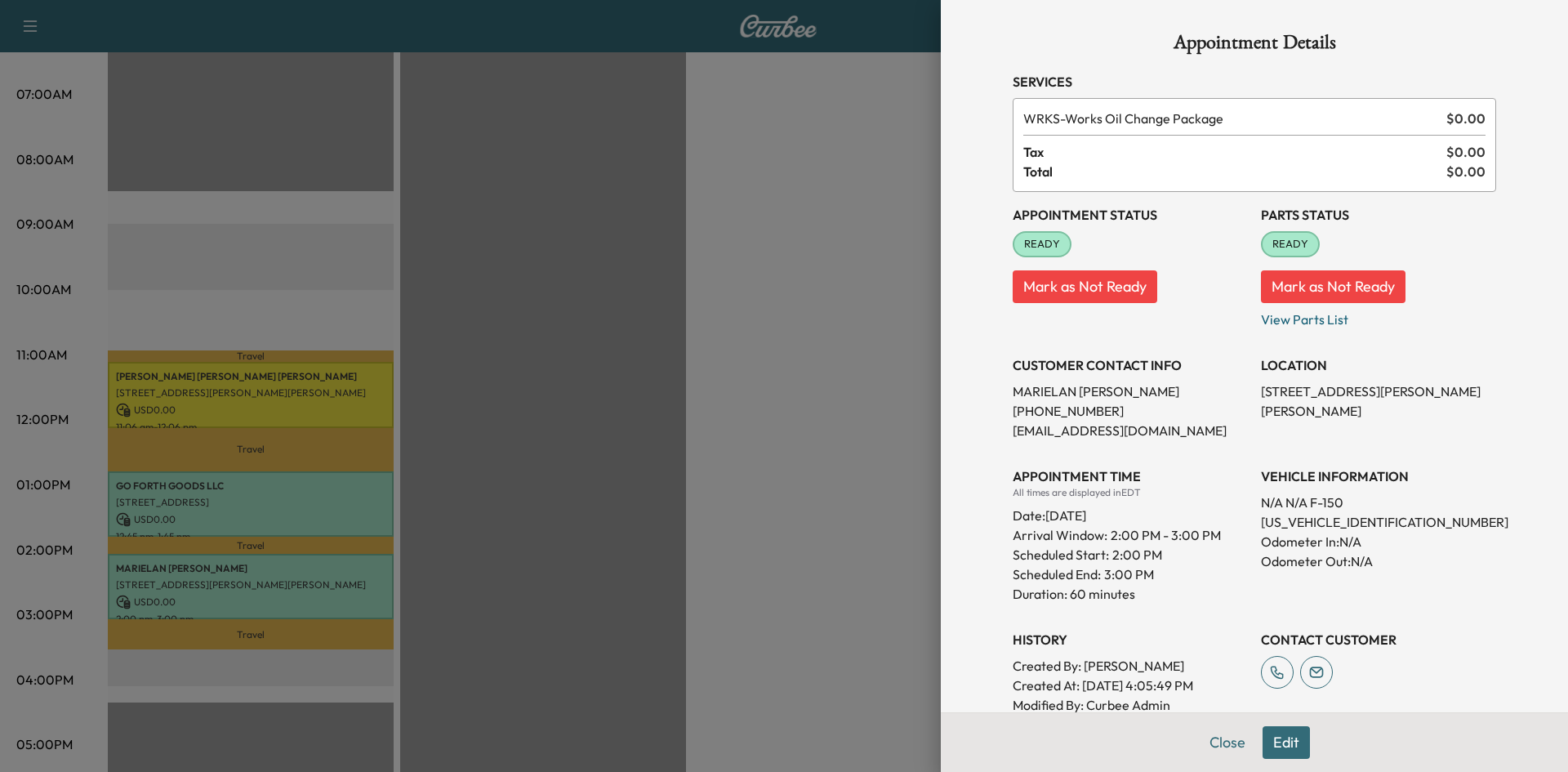
click at [1224, 747] on button "Close" at bounding box center [1227, 742] width 57 height 32
